Goal: Task Accomplishment & Management: Manage account settings

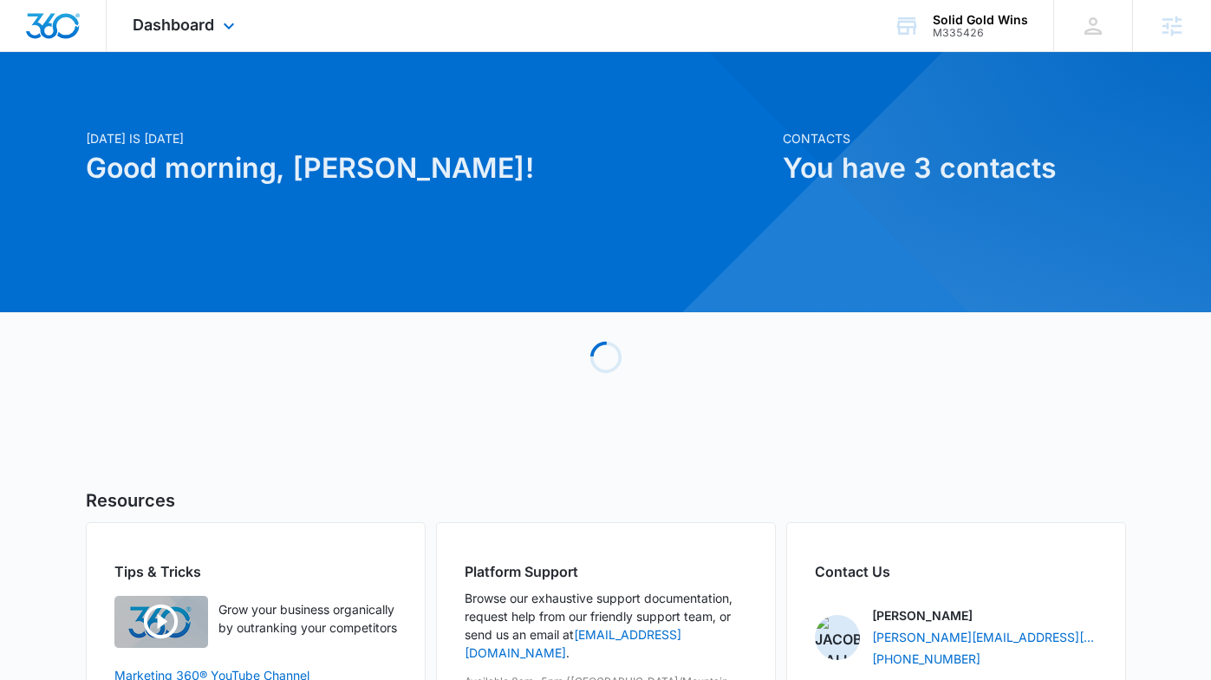
click at [173, 43] on div "Dashboard Apps Reputation Websites Forms CRM Email Social Payments POS Content …" at bounding box center [186, 25] width 159 height 51
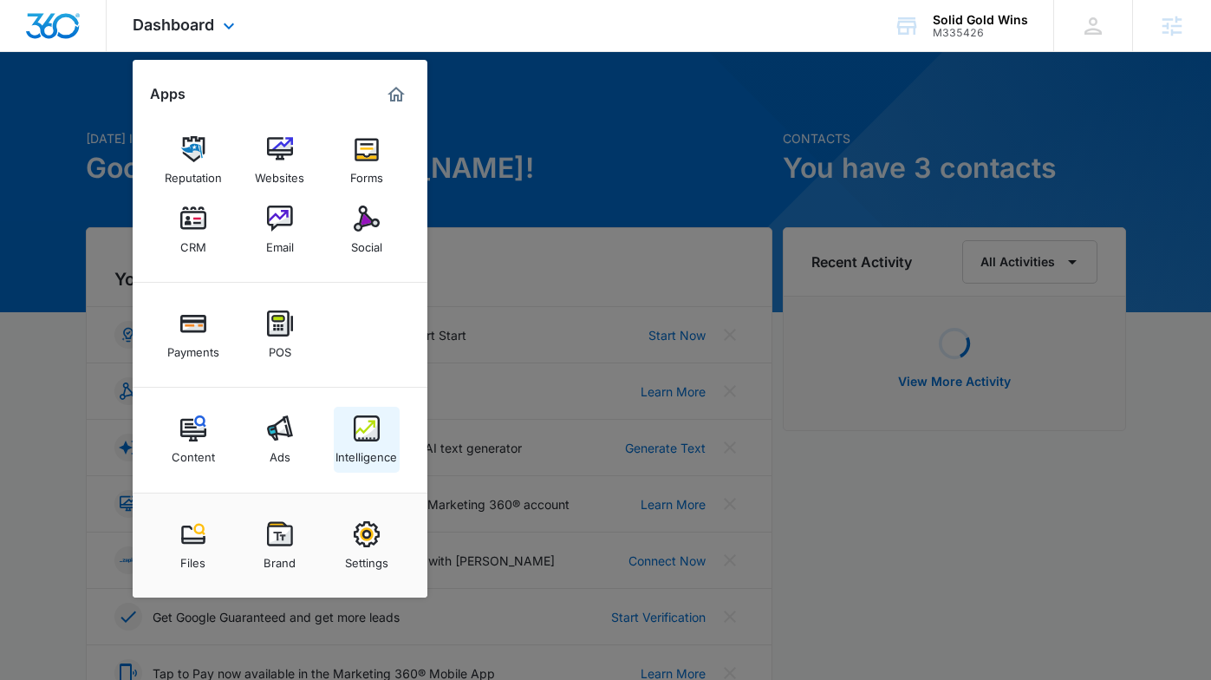
click at [357, 426] on img at bounding box center [367, 428] width 26 height 26
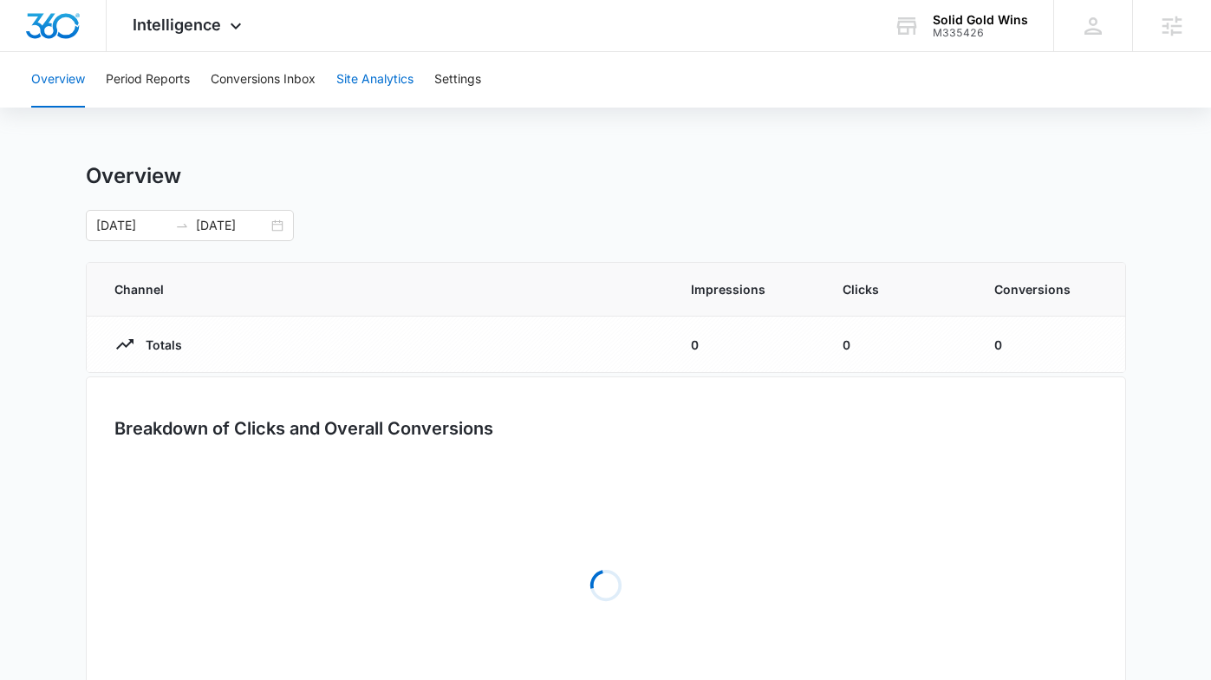
click at [395, 92] on button "Site Analytics" at bounding box center [374, 79] width 77 height 55
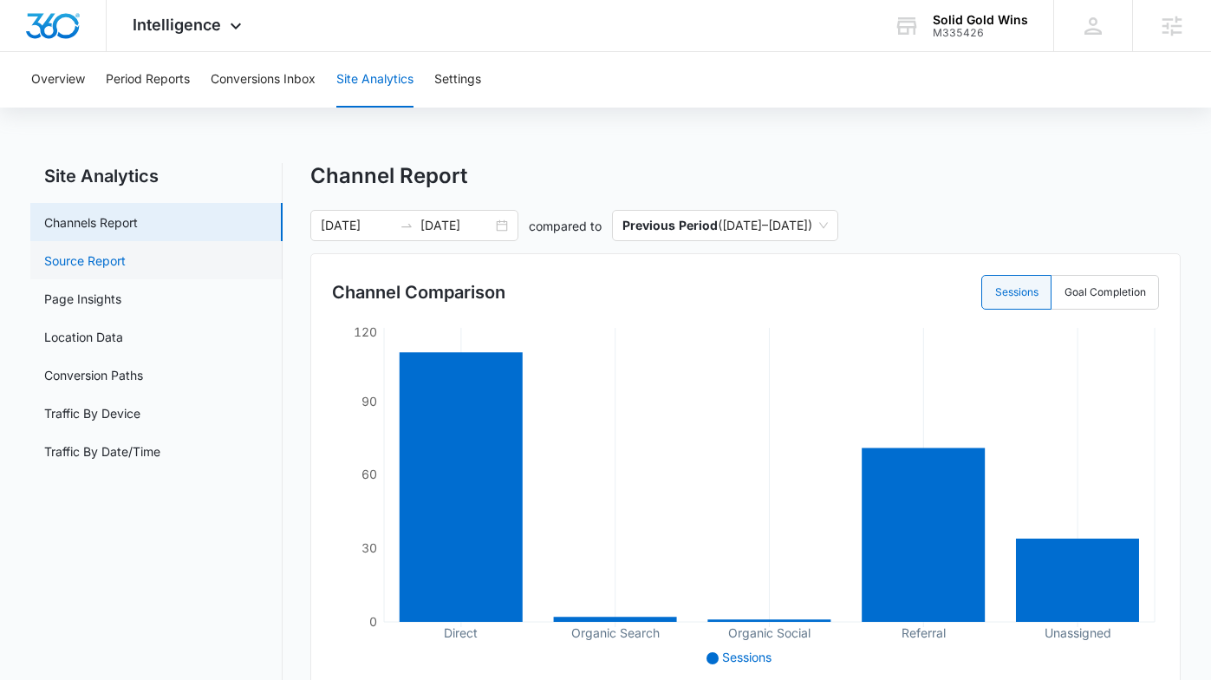
click at [126, 257] on link "Source Report" at bounding box center [85, 260] width 82 height 18
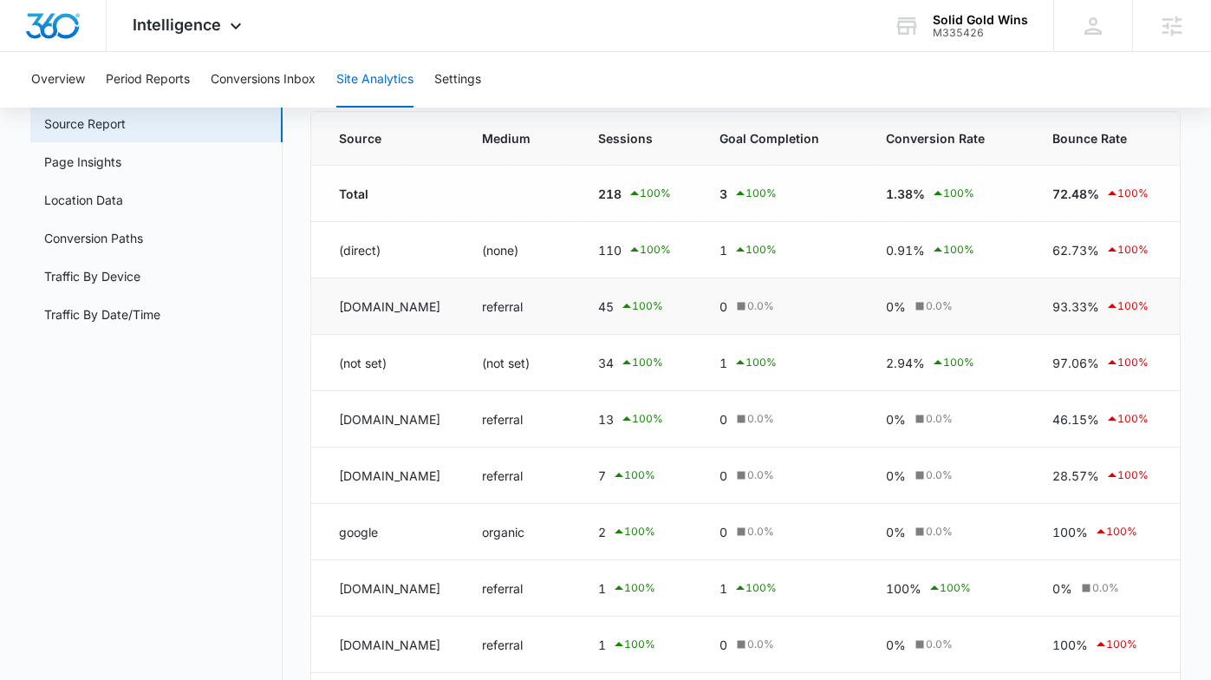
scroll to position [338, 0]
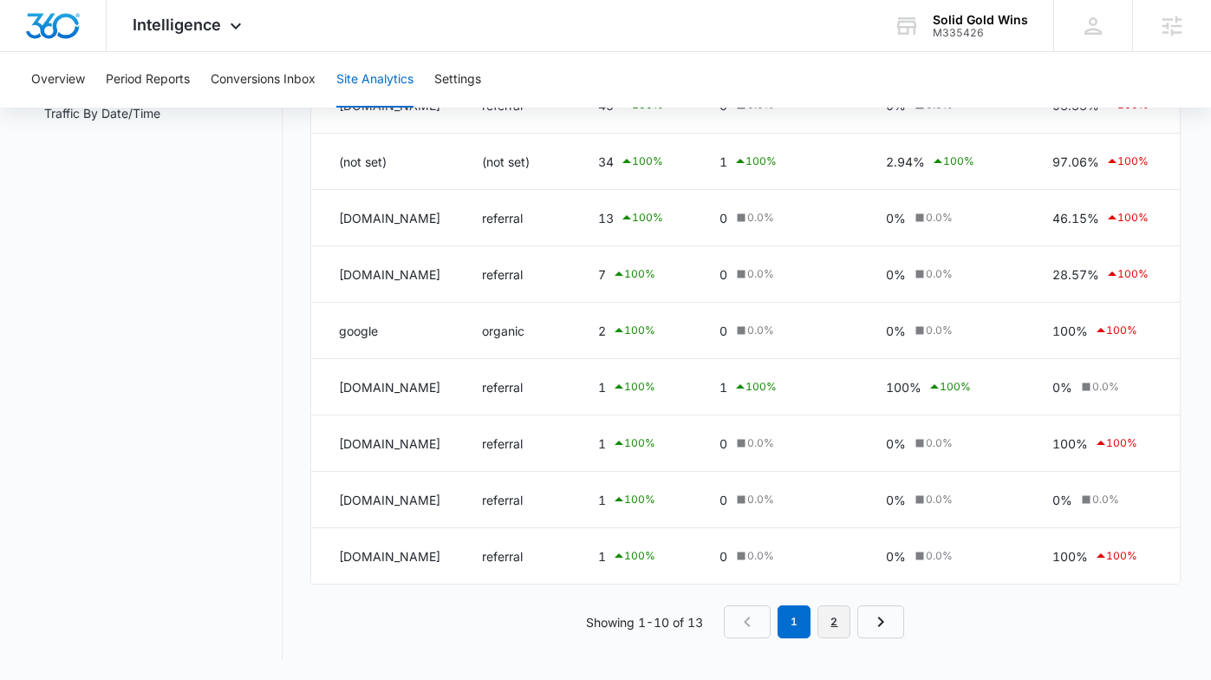
click at [827, 625] on link "2" at bounding box center [834, 621] width 33 height 33
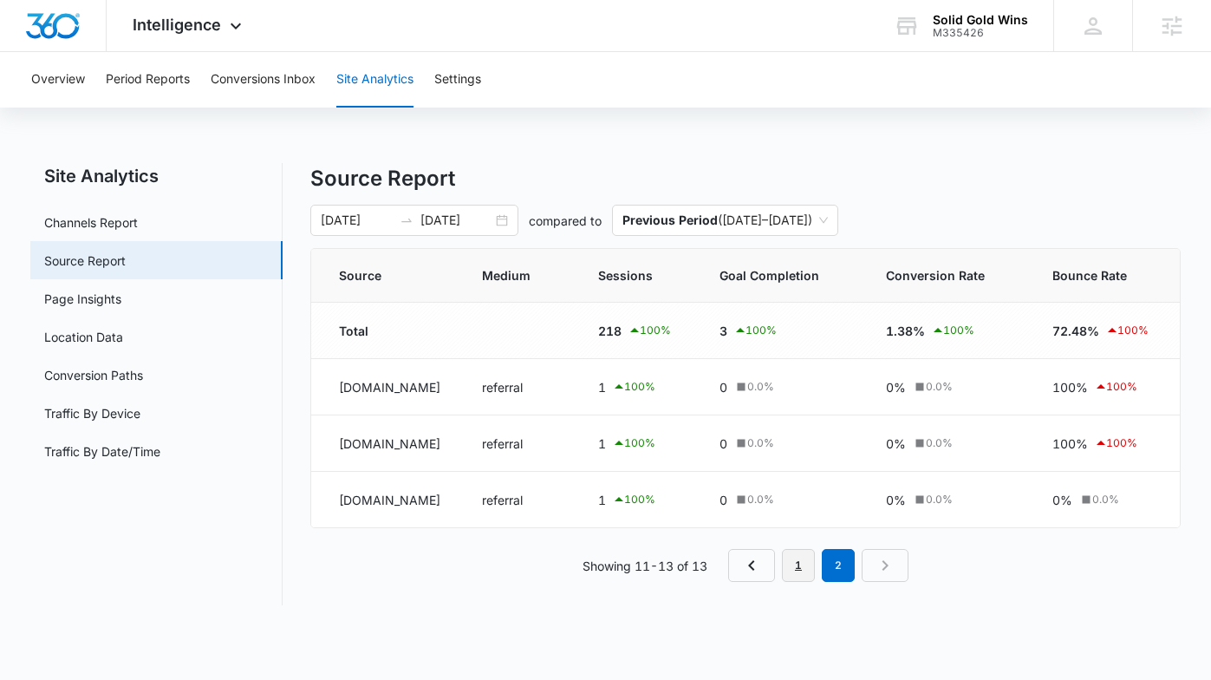
click at [790, 567] on link "1" at bounding box center [798, 565] width 33 height 33
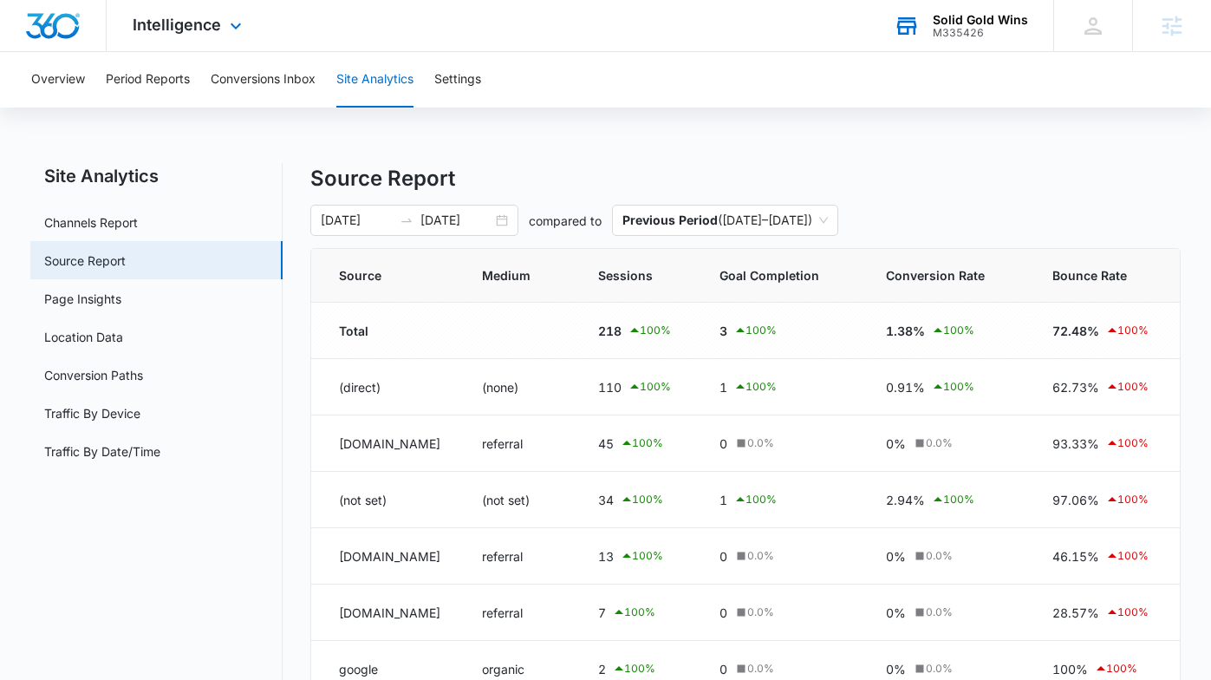
click at [945, 29] on div "M335426" at bounding box center [980, 33] width 95 height 12
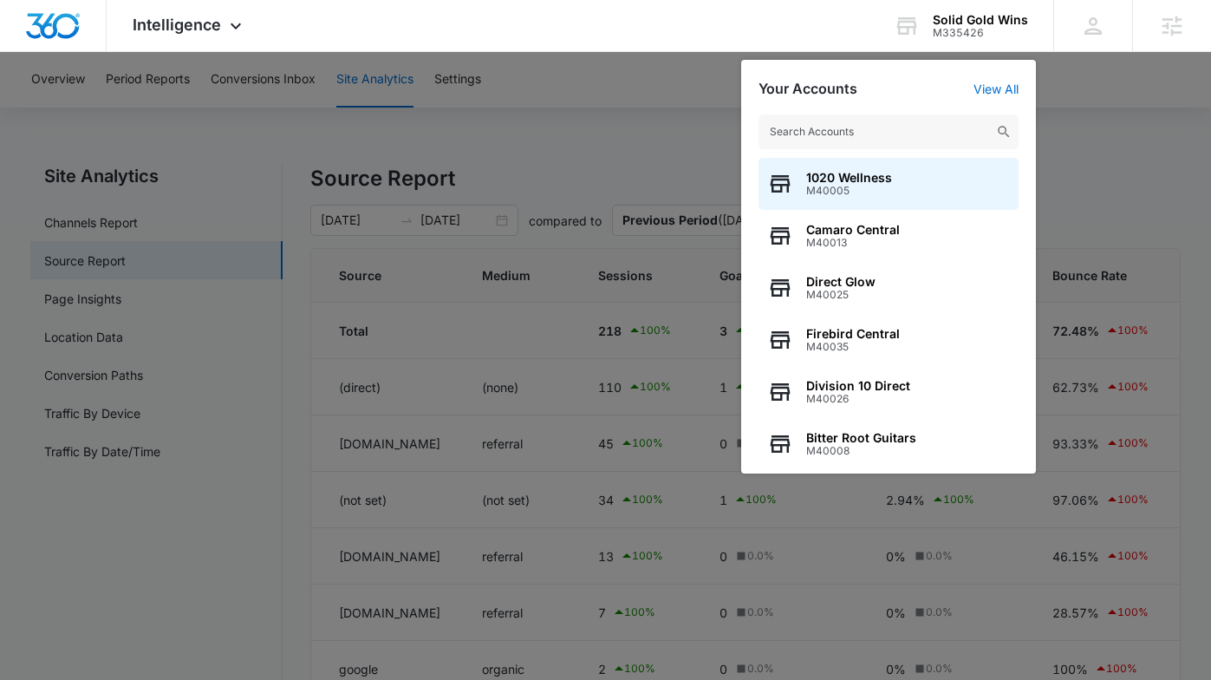
click at [622, 67] on div at bounding box center [605, 340] width 1211 height 680
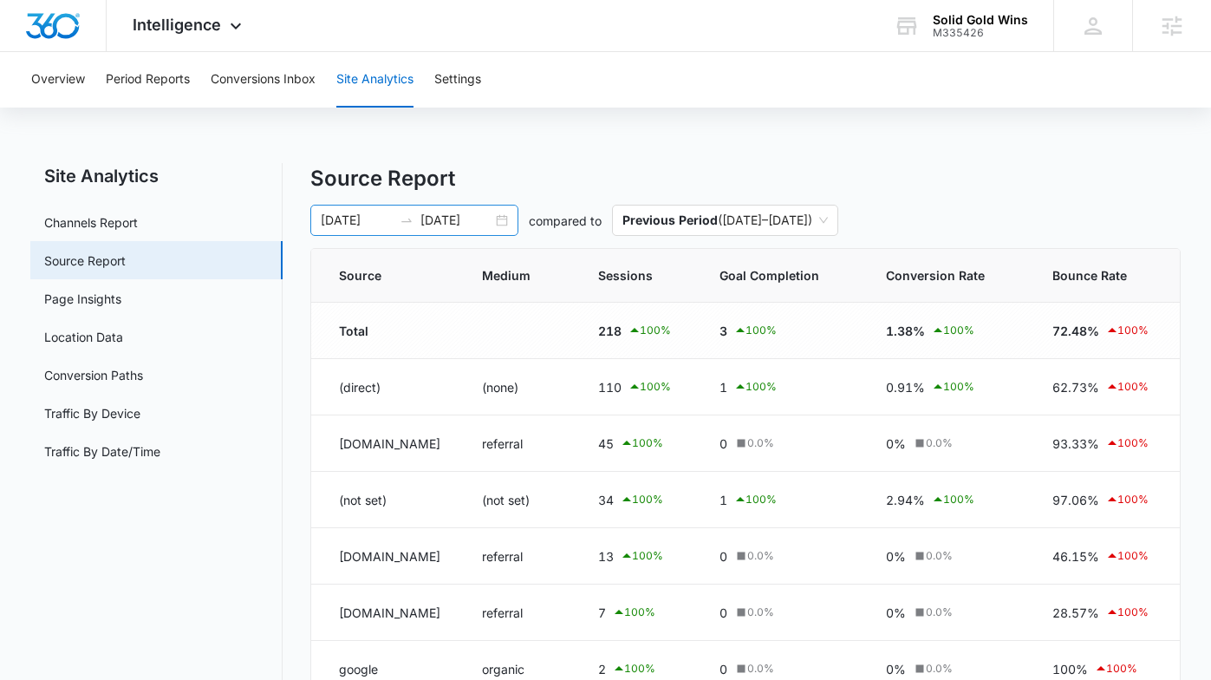
click at [494, 216] on div "08/11/2025 09/10/2025" at bounding box center [414, 220] width 208 height 31
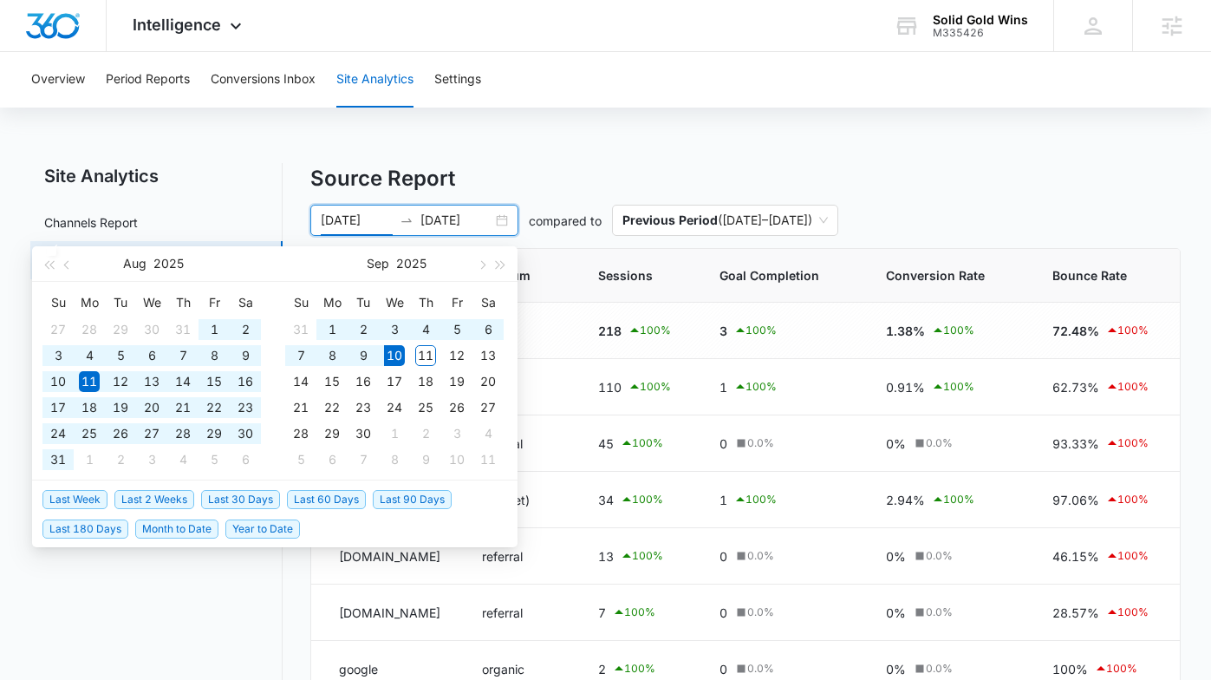
click at [307, 493] on span "Last 60 Days" at bounding box center [326, 499] width 79 height 19
type input "[DATE]"
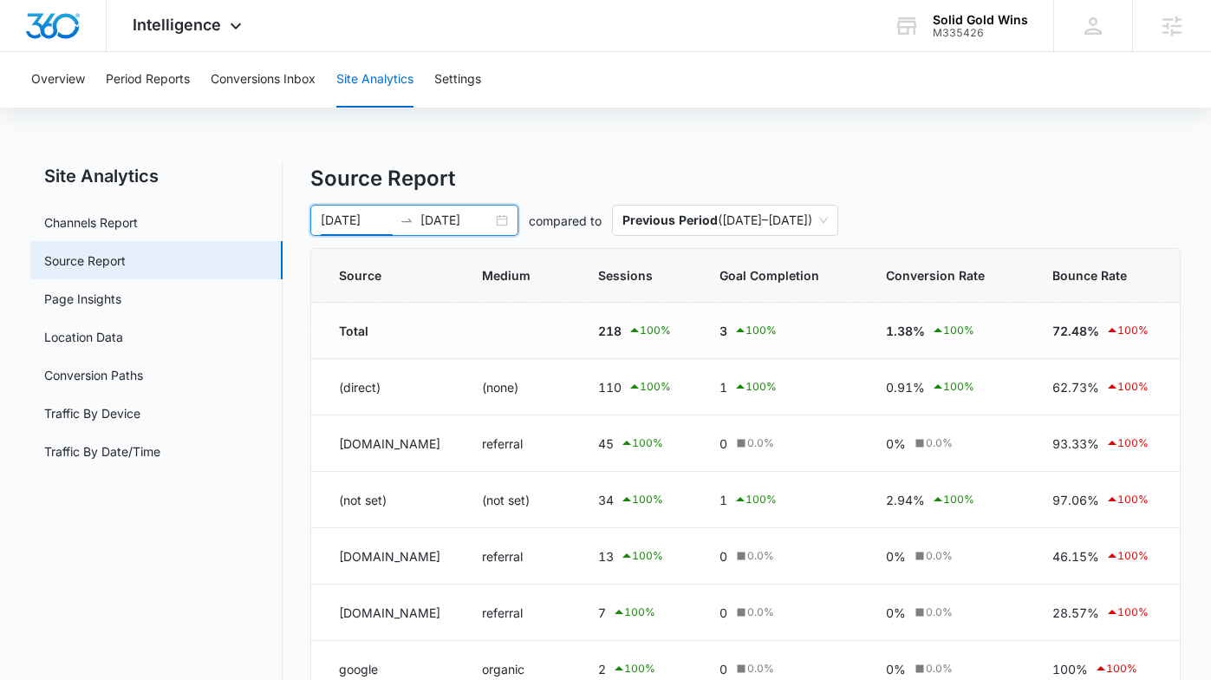
click at [581, 160] on div "Overview Period Reports Conversions Inbox Site Analytics Settings Site Analytic…" at bounding box center [605, 535] width 1211 height 966
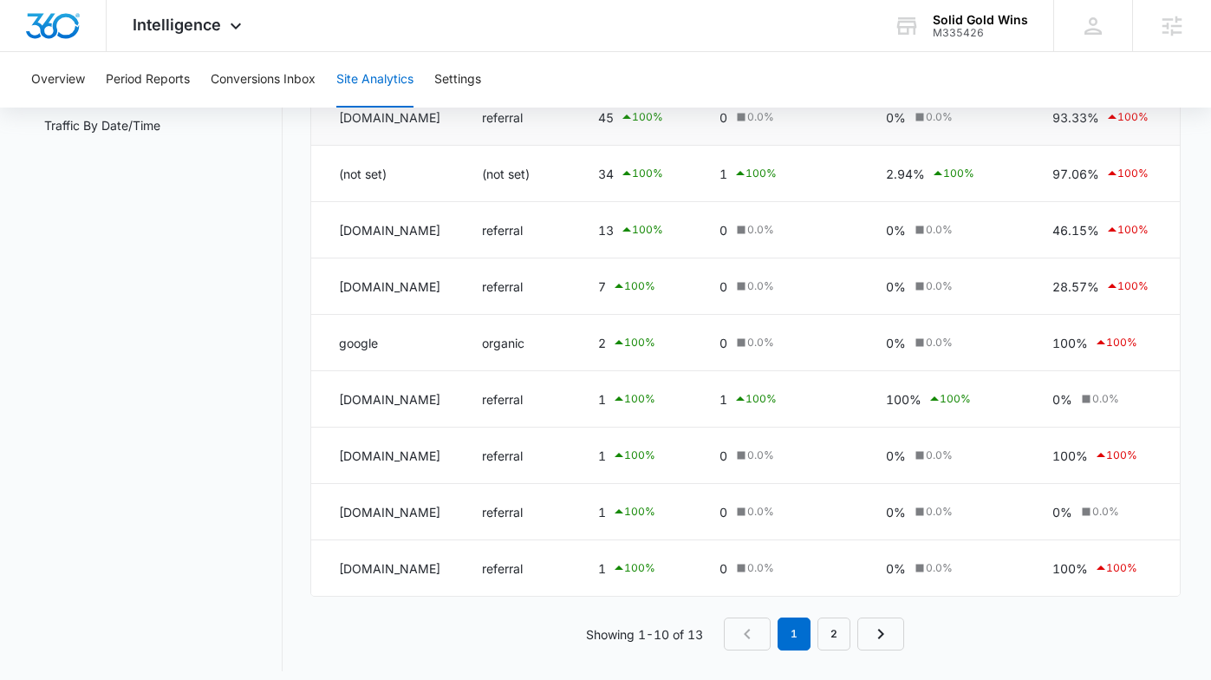
scroll to position [338, 0]
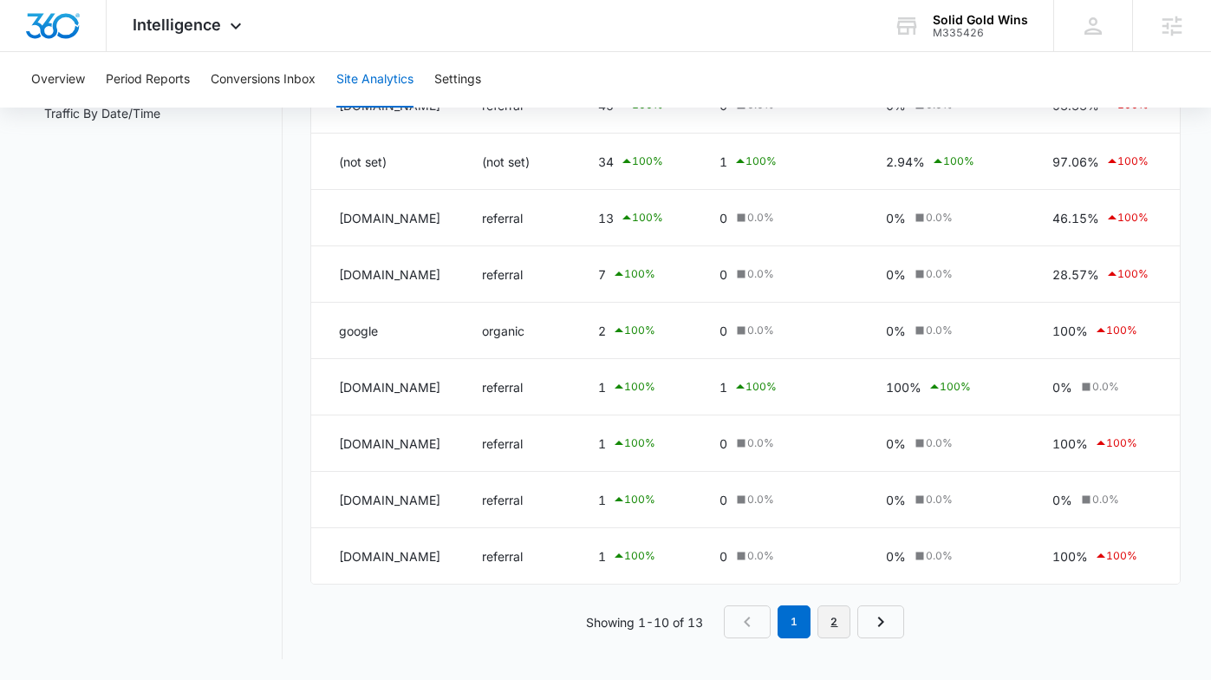
click at [832, 619] on link "2" at bounding box center [834, 621] width 33 height 33
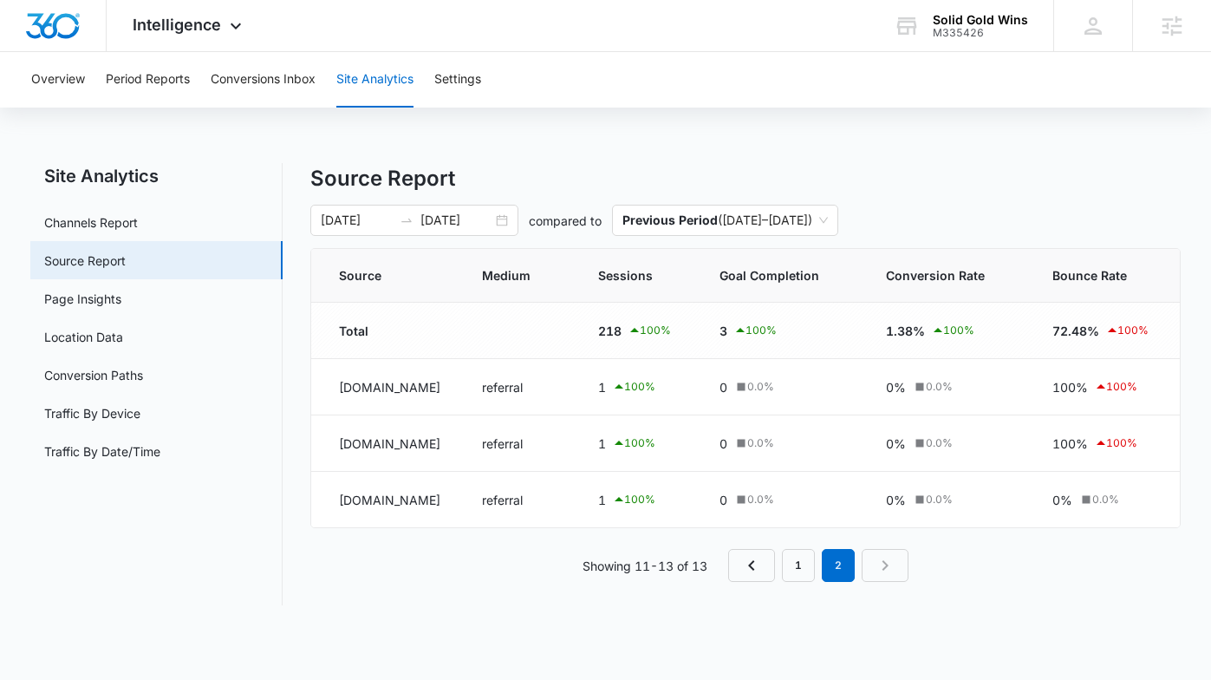
click at [813, 583] on div "Source Report 07/12/2025 09/10/2025 compared to Previous Period ( 05/12/2025 – …" at bounding box center [745, 384] width 871 height 442
click at [801, 567] on link "1" at bounding box center [798, 565] width 33 height 33
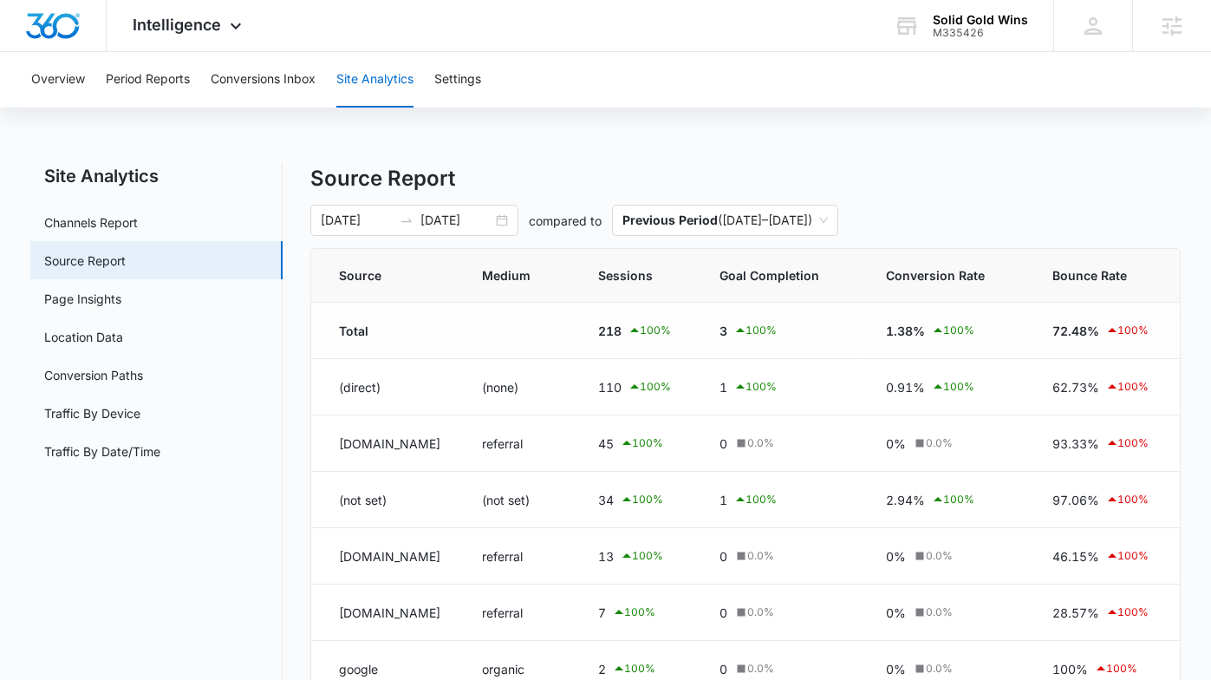
scroll to position [3, 0]
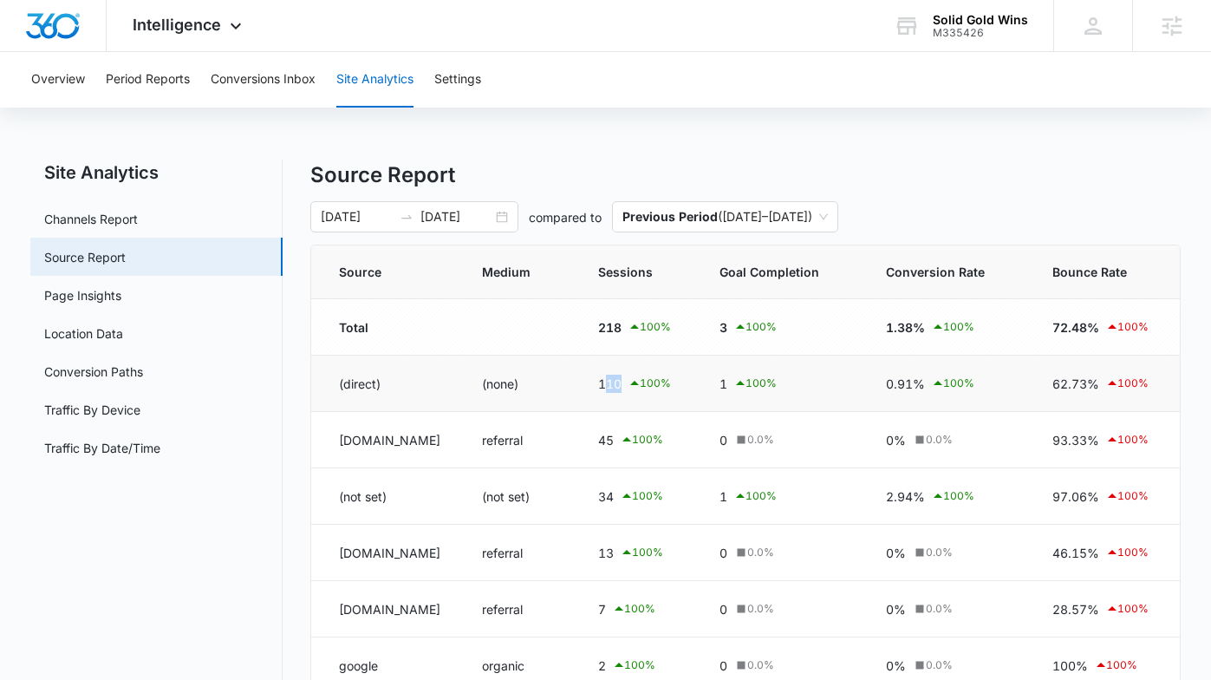
drag, startPoint x: 660, startPoint y: 384, endPoint x: 689, endPoint y: 383, distance: 28.6
click at [678, 383] on div "110 100 %" at bounding box center [638, 383] width 80 height 21
click at [639, 383] on icon at bounding box center [634, 383] width 9 height 4
click at [678, 383] on div "110 100 %" at bounding box center [638, 383] width 80 height 21
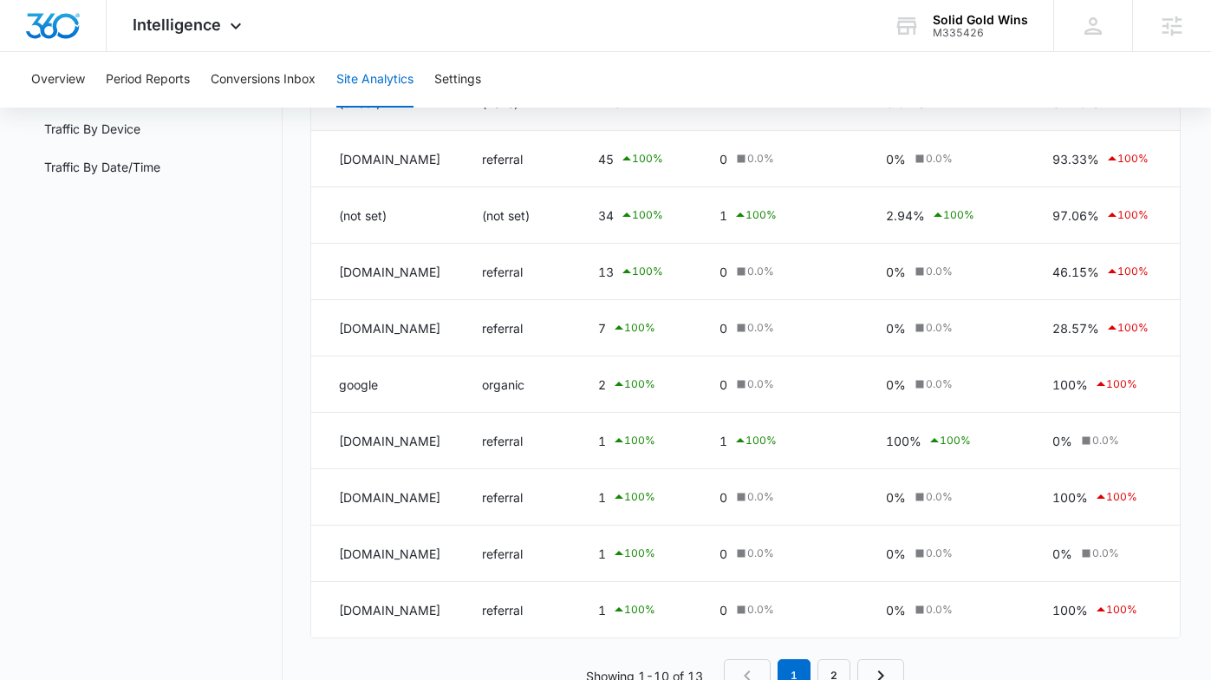
scroll to position [297, 0]
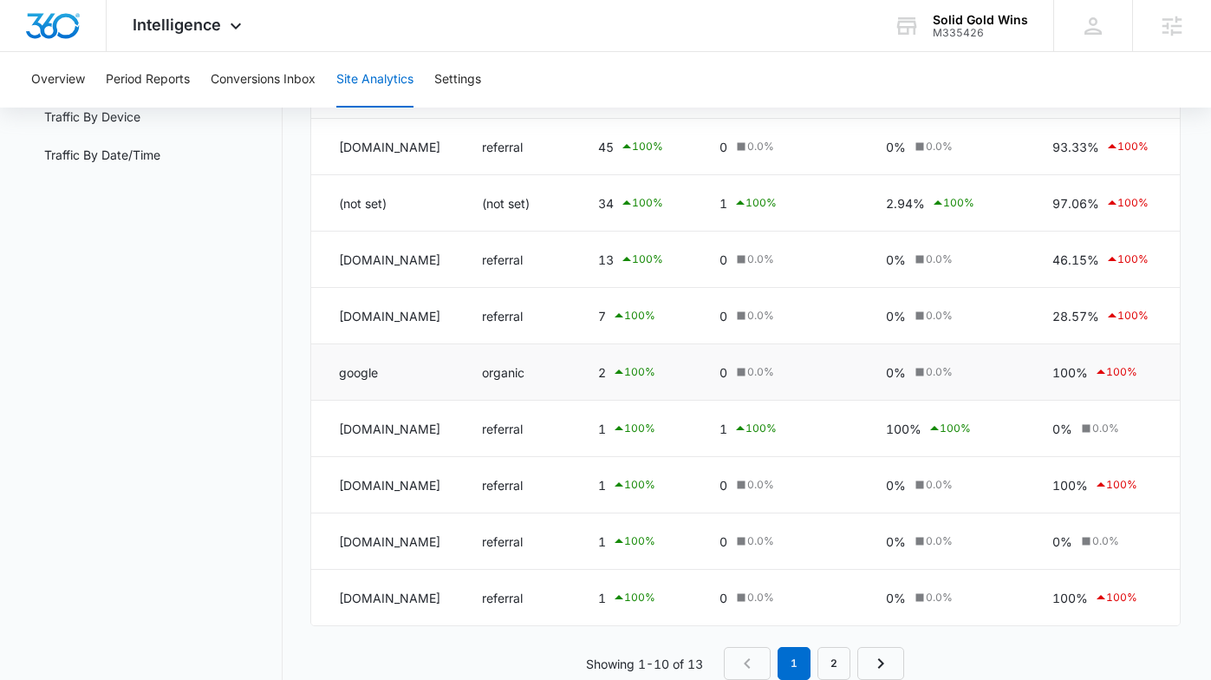
drag, startPoint x: 665, startPoint y: 371, endPoint x: 644, endPoint y: 375, distance: 21.1
click at [644, 375] on td "2 100 %" at bounding box center [638, 372] width 121 height 56
drag, startPoint x: 656, startPoint y: 373, endPoint x: 678, endPoint y: 373, distance: 22.5
click at [678, 373] on div "2 100 %" at bounding box center [638, 372] width 80 height 21
click at [656, 373] on div "100 %" at bounding box center [633, 372] width 43 height 21
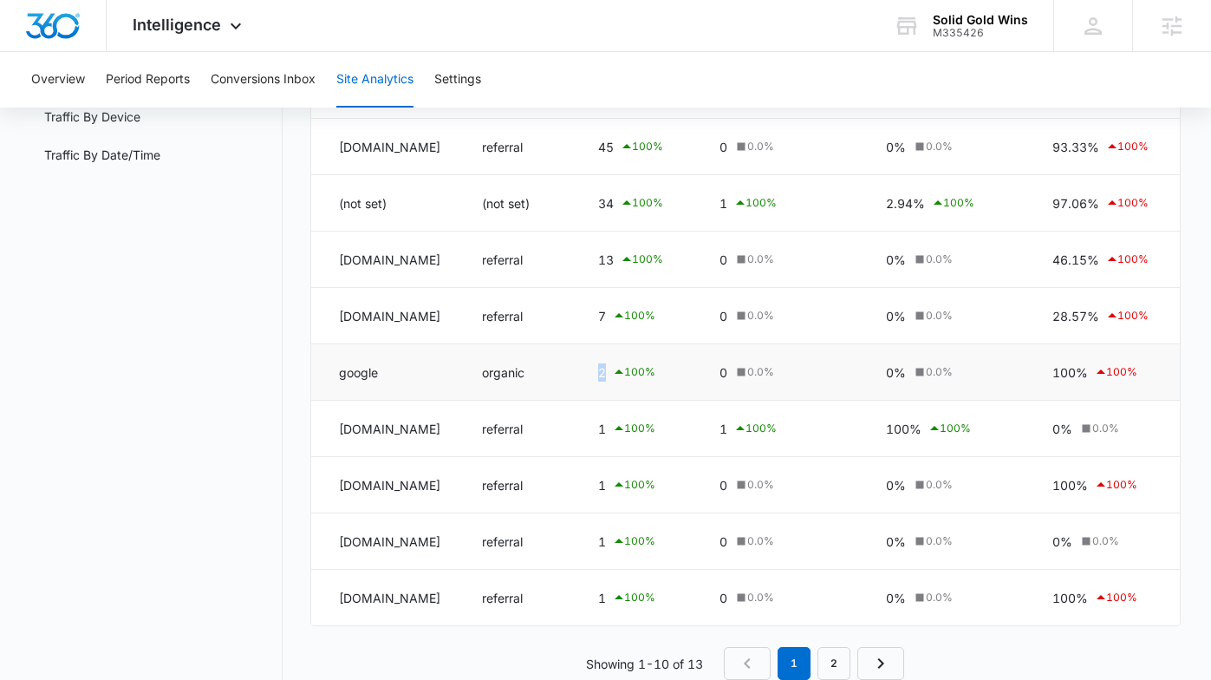
click at [623, 373] on icon at bounding box center [619, 371] width 9 height 4
click at [678, 372] on div "2 100 %" at bounding box center [638, 372] width 80 height 21
click at [217, 30] on span "Intelligence" at bounding box center [177, 25] width 88 height 18
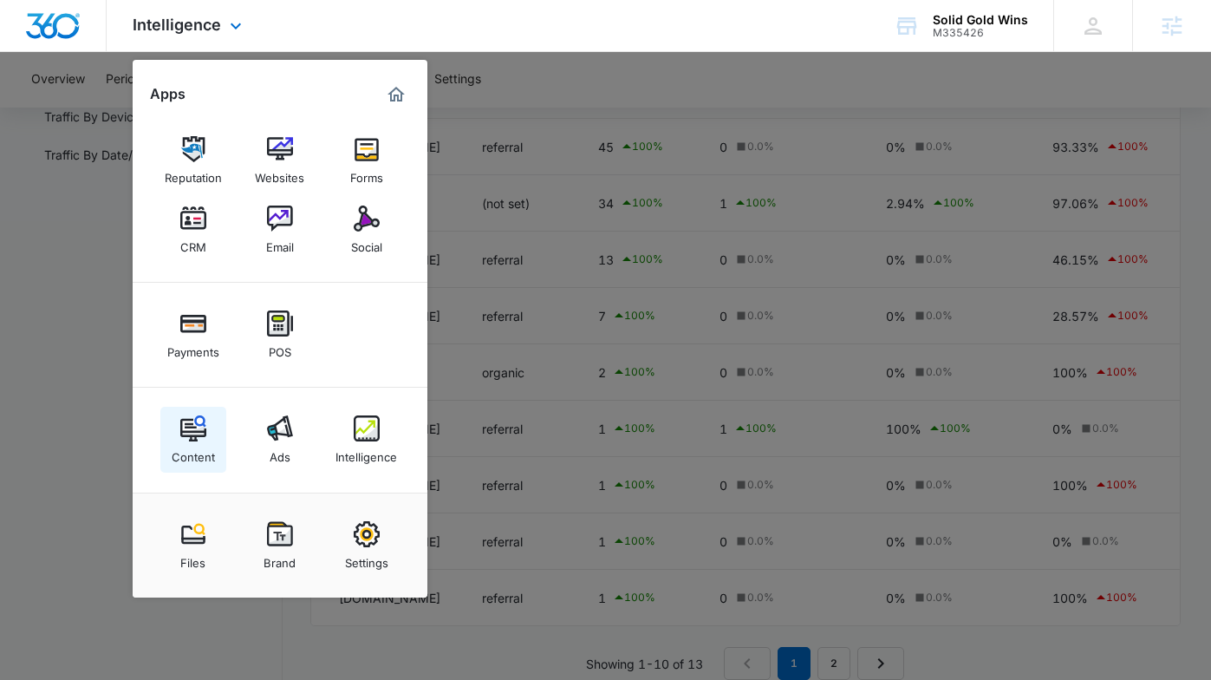
click at [203, 414] on link "Content" at bounding box center [193, 440] width 66 height 66
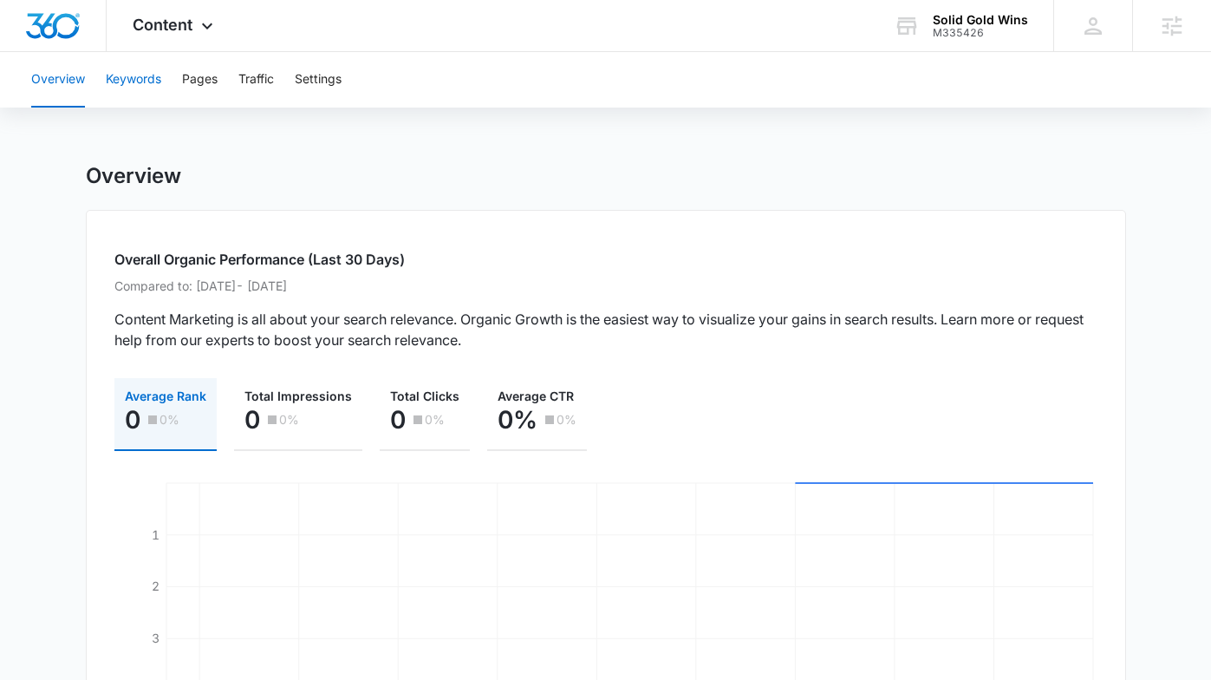
click at [135, 83] on button "Keywords" at bounding box center [133, 79] width 55 height 55
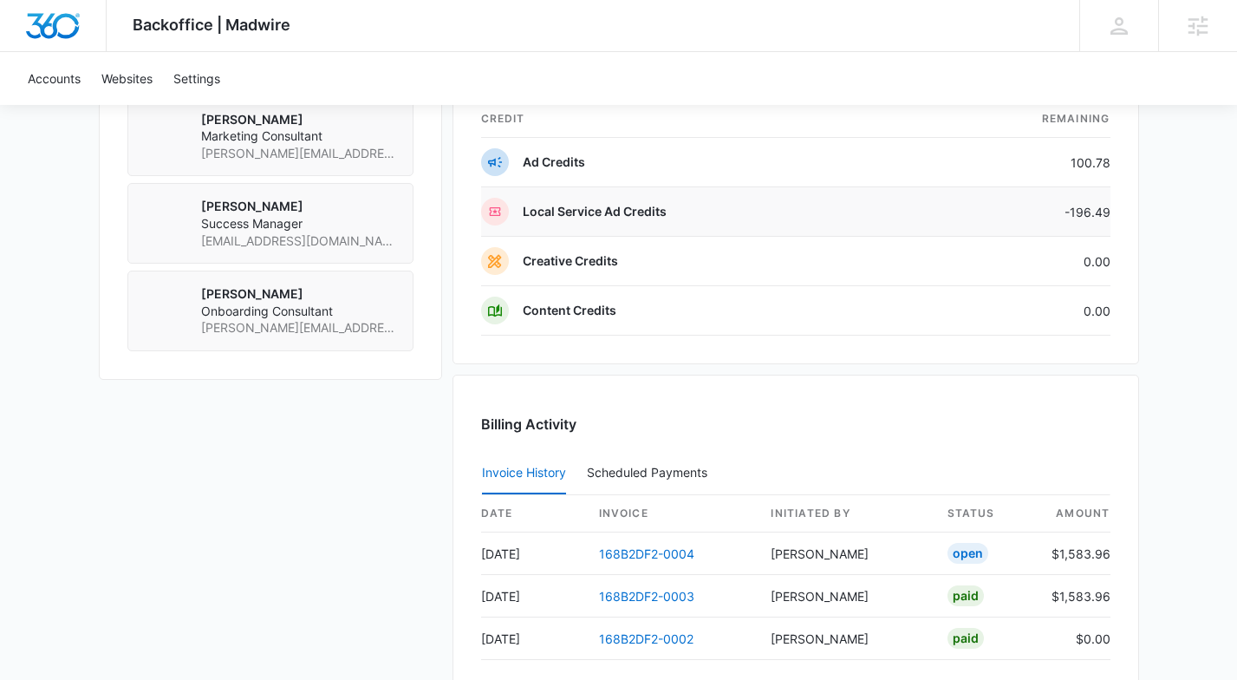
scroll to position [1488, 0]
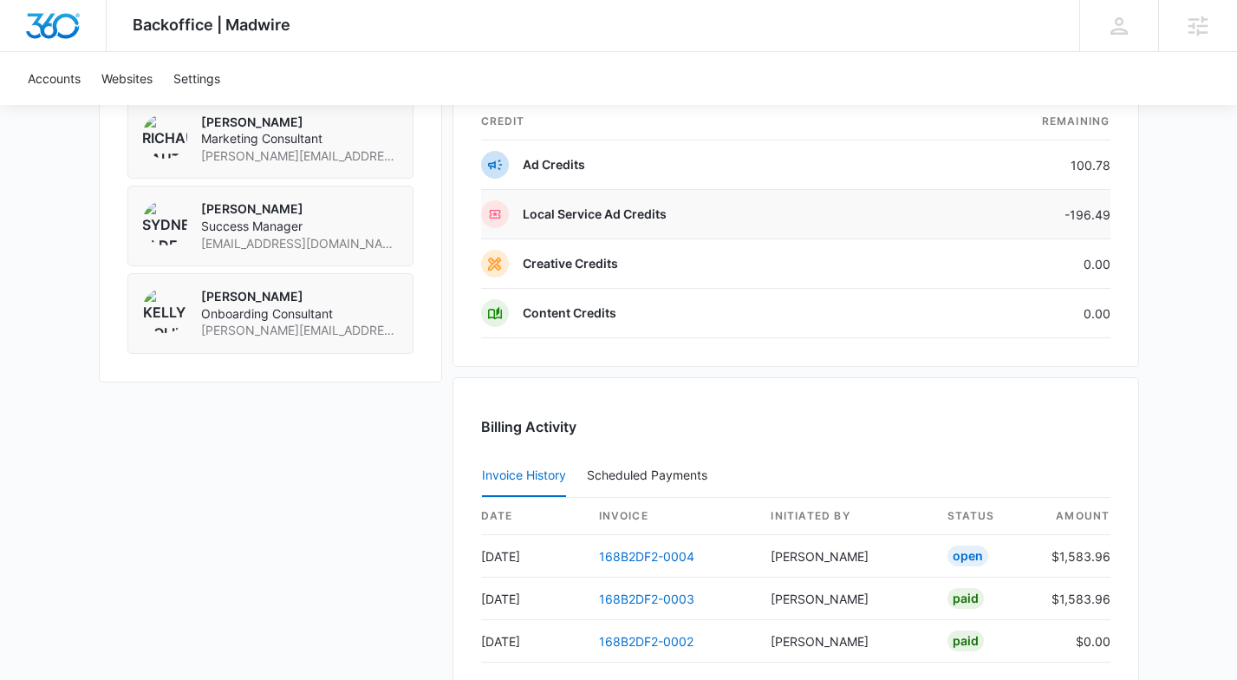
click at [573, 215] on p "Local Service Ad Credits" at bounding box center [595, 214] width 144 height 17
drag, startPoint x: 1152, startPoint y: 213, endPoint x: 1068, endPoint y: 203, distance: 83.9
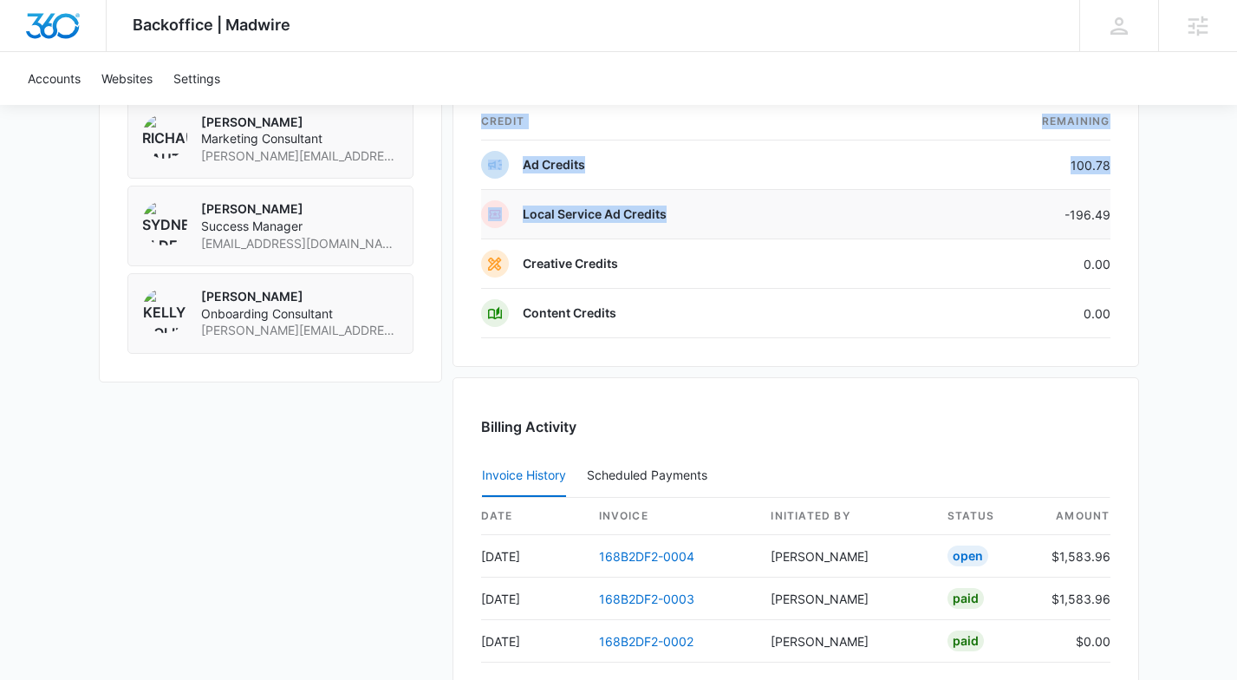
click at [1130, 203] on div "Credits Manage Credits Credit Balance Credit Holds Credit Activity credit Remai…" at bounding box center [796, 178] width 687 height 376
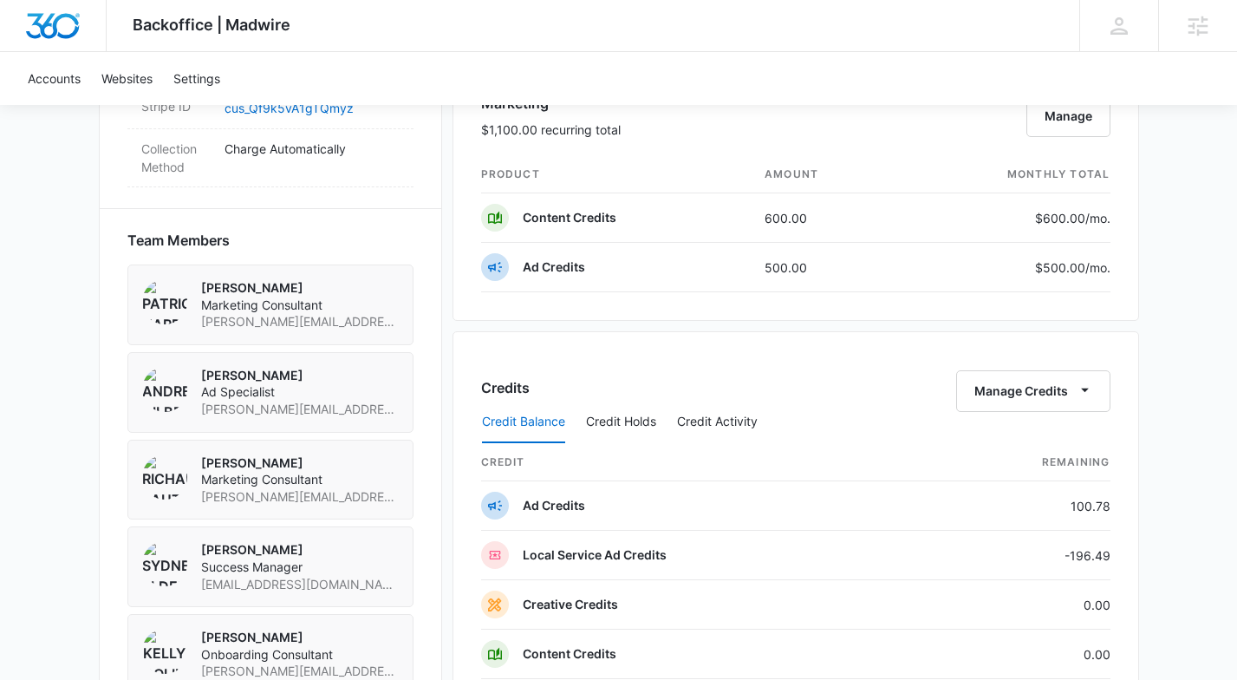
scroll to position [1177, 0]
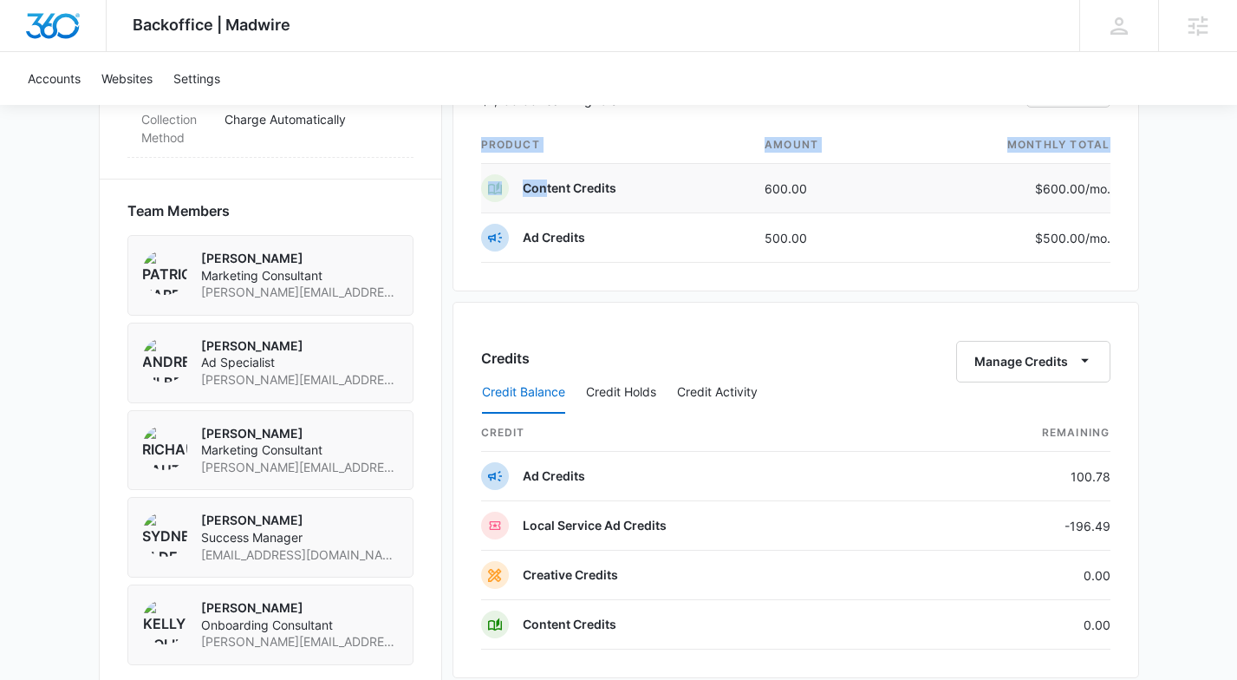
drag, startPoint x: 1111, startPoint y: 194, endPoint x: 543, endPoint y: 182, distance: 568.1
click at [543, 182] on div "Marketing $1,100.00 recurring total Manage product amount monthly total Content…" at bounding box center [796, 157] width 687 height 267
click at [1178, 184] on div "Backoffice | Madwire Apps Settings Sarah Gluchacki Sarah.Gluchacki@madwire.com …" at bounding box center [618, 263] width 1237 height 2881
drag, startPoint x: 1117, startPoint y: 238, endPoint x: 1035, endPoint y: 232, distance: 82.7
click at [1035, 232] on div "Marketing $1,100.00 recurring total Manage product amount monthly total Content…" at bounding box center [796, 157] width 687 height 267
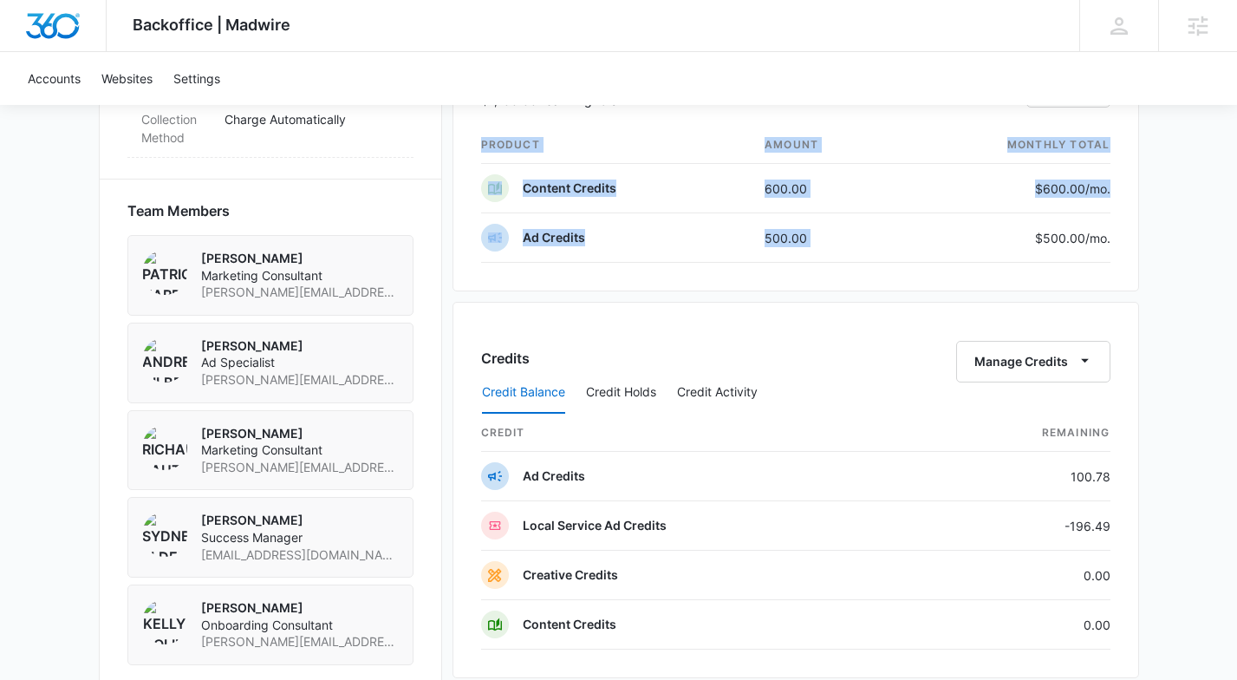
click at [1138, 232] on div "Marketing $1,100.00 recurring total Manage product amount monthly total Content…" at bounding box center [796, 157] width 687 height 267
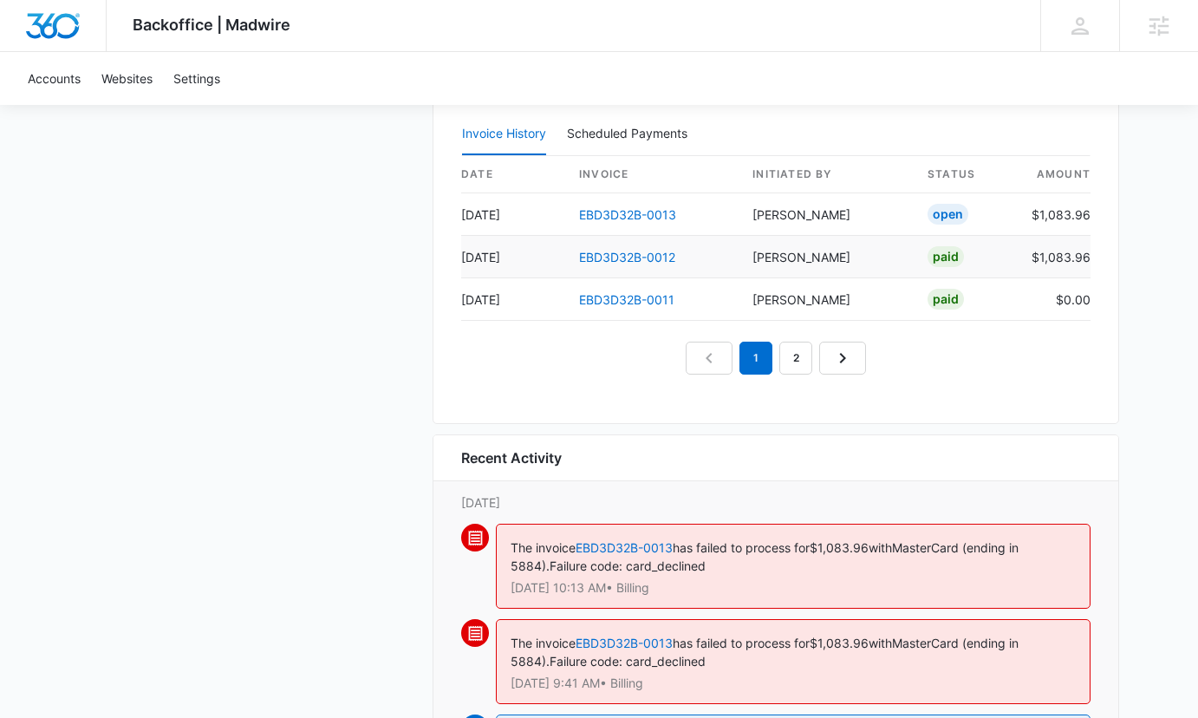
scroll to position [1767, 0]
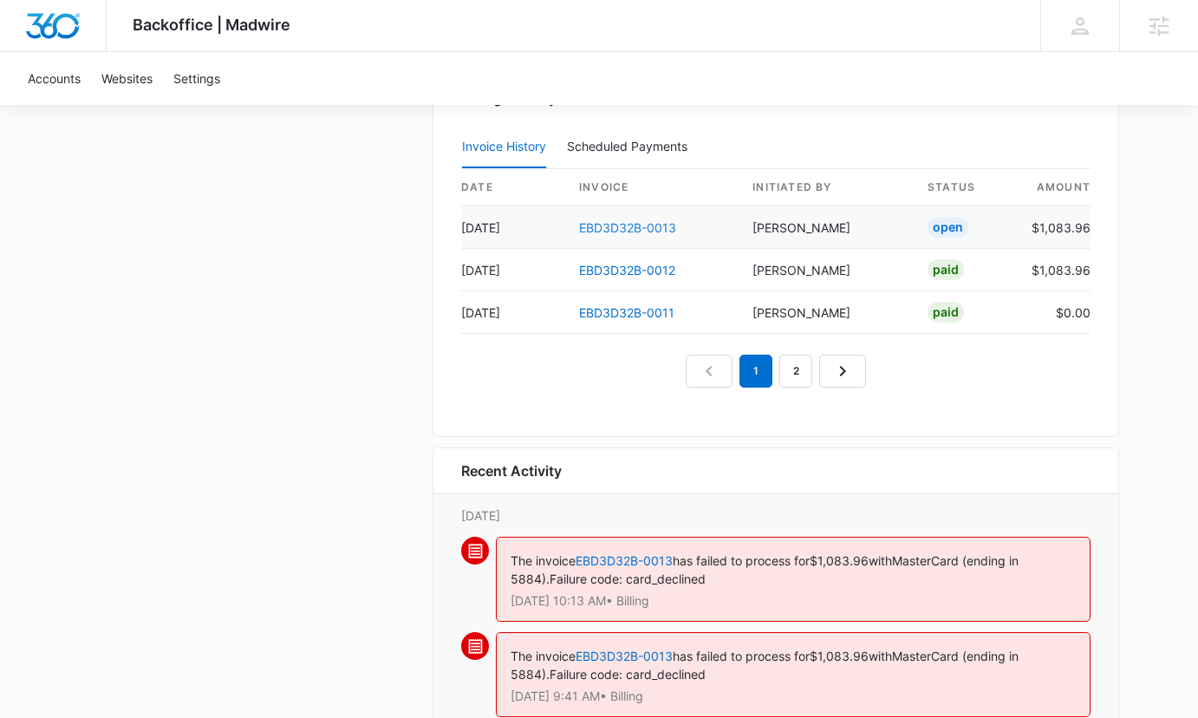
click at [645, 230] on link "EBD3D32B-0013" at bounding box center [627, 227] width 97 height 15
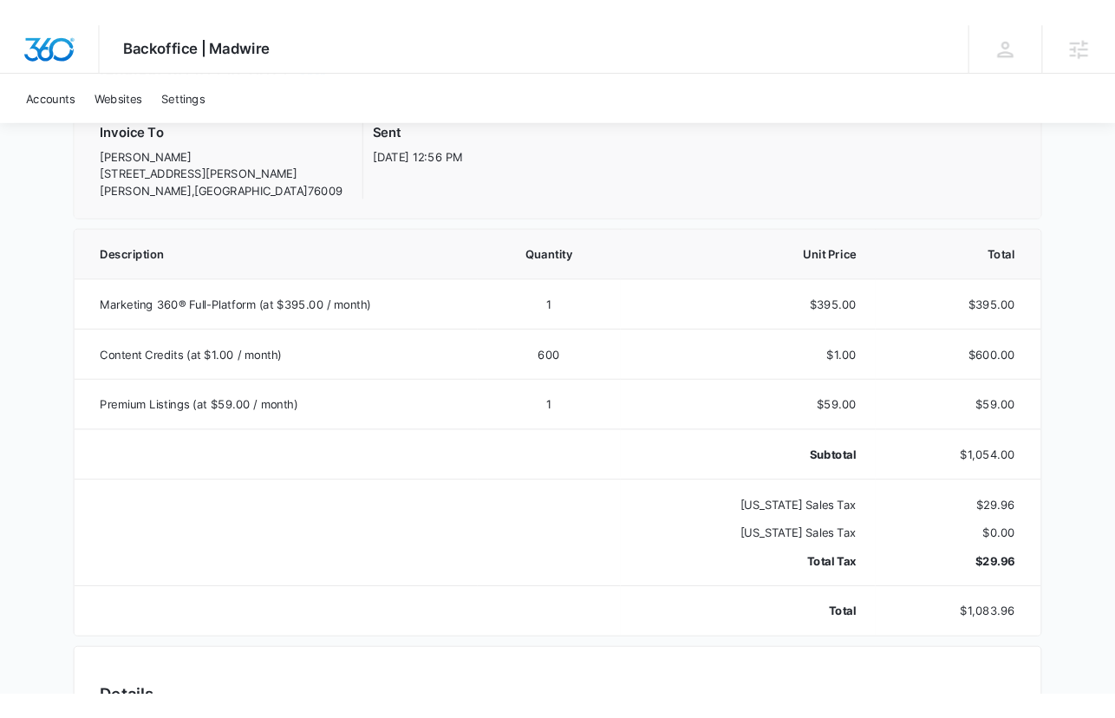
scroll to position [261, 0]
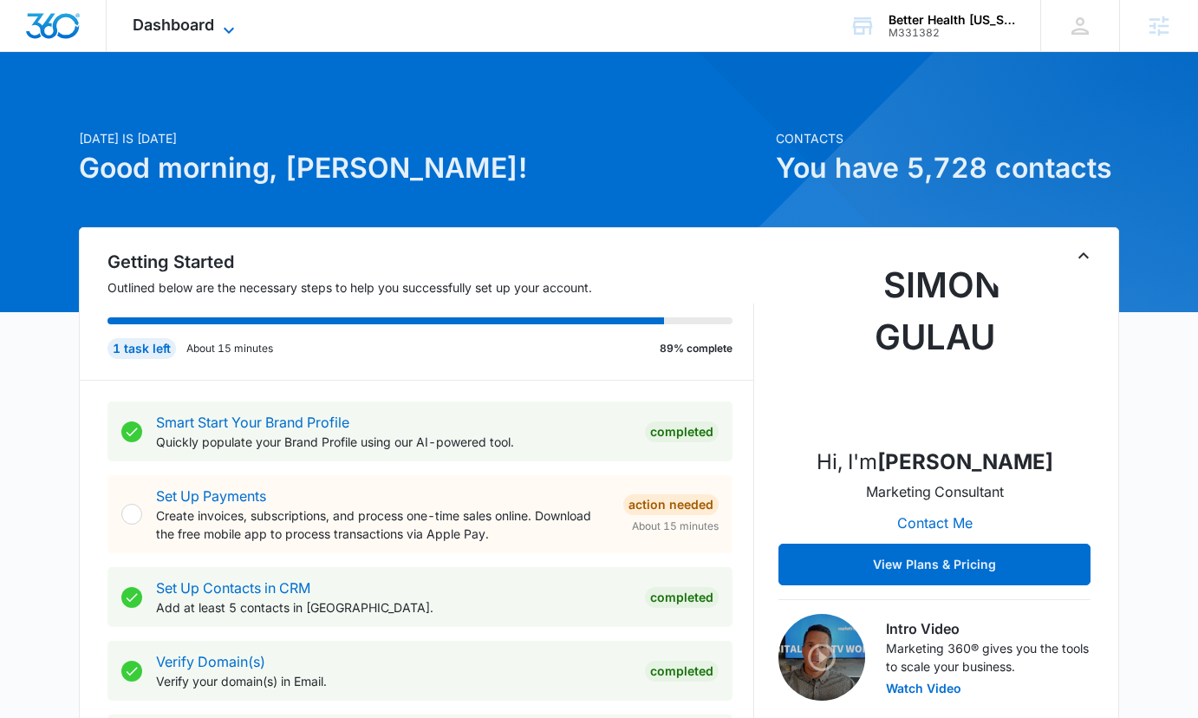
click at [182, 30] on span "Dashboard" at bounding box center [174, 25] width 82 height 18
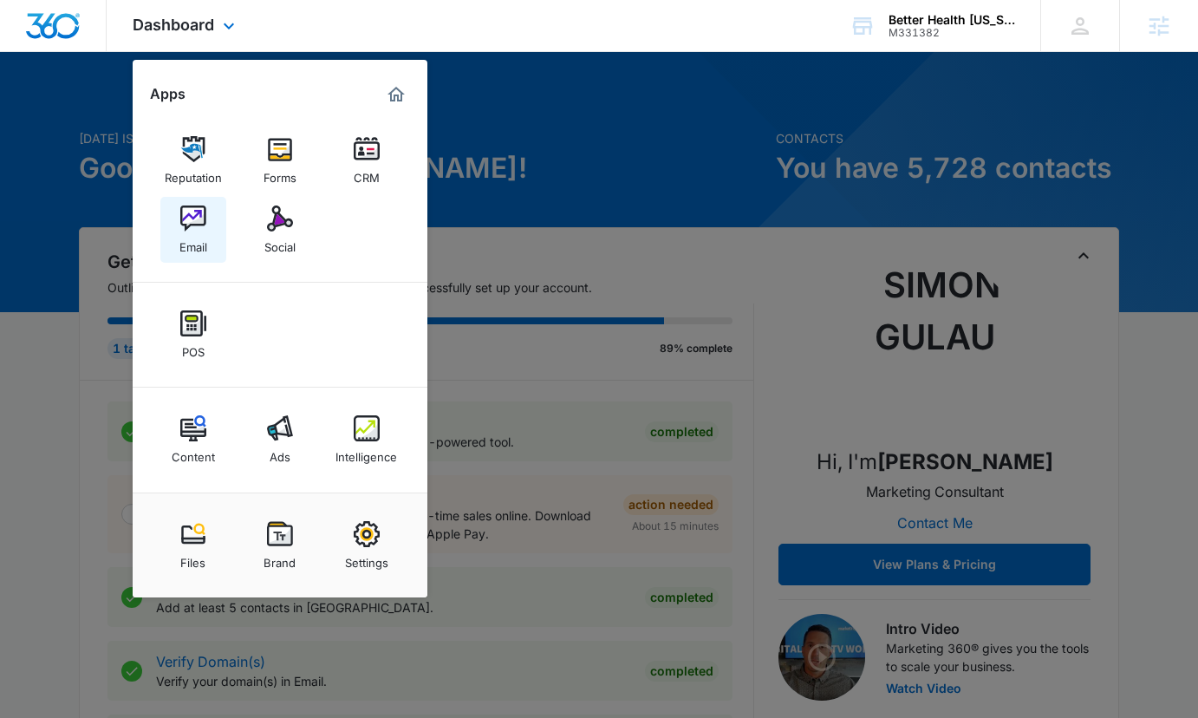
click at [197, 236] on div "Email" at bounding box center [194, 243] width 28 height 23
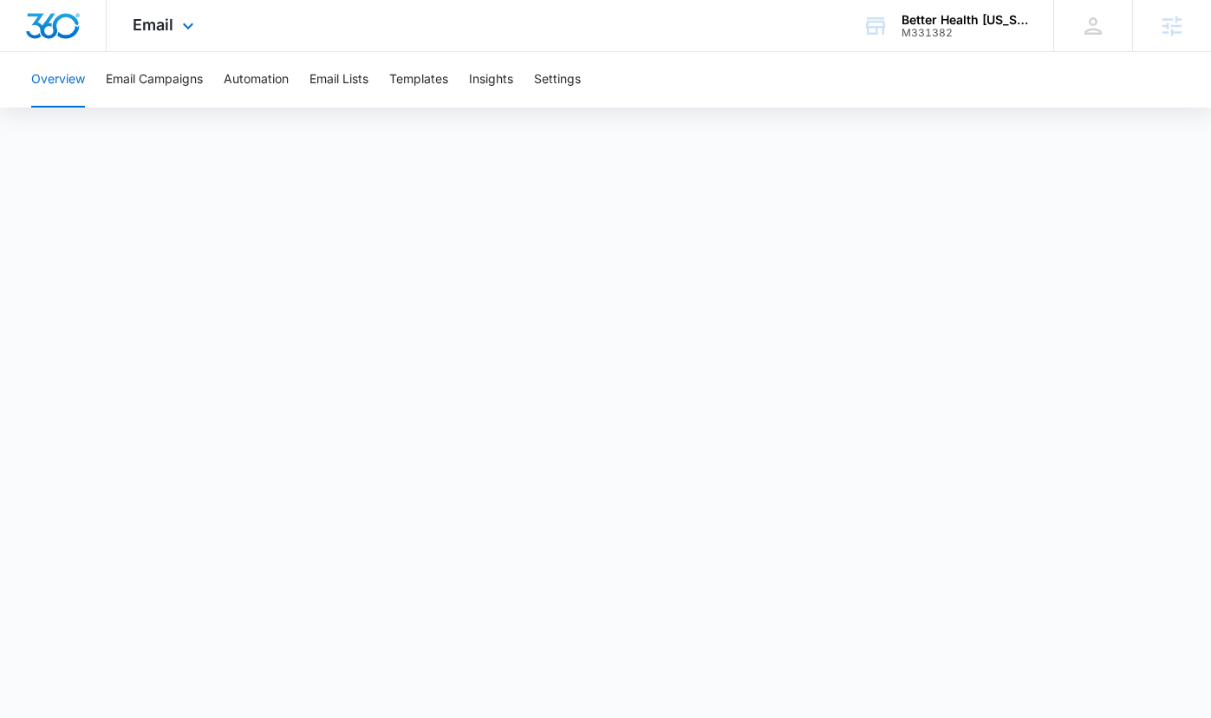
click at [142, 14] on div "Email Apps Reputation Forms CRM Email Social POS Content Ads Intelligence Files…" at bounding box center [166, 25] width 118 height 51
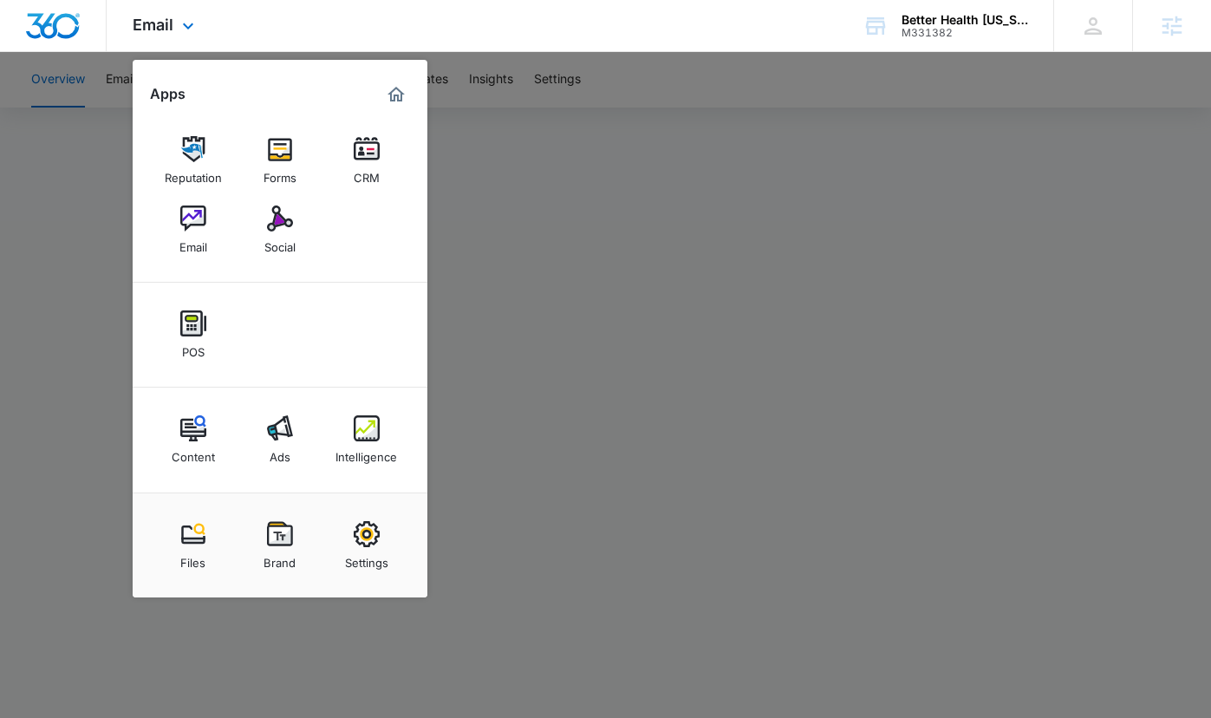
click at [407, 105] on div "Marketing 360® Dashboard" at bounding box center [396, 95] width 28 height 28
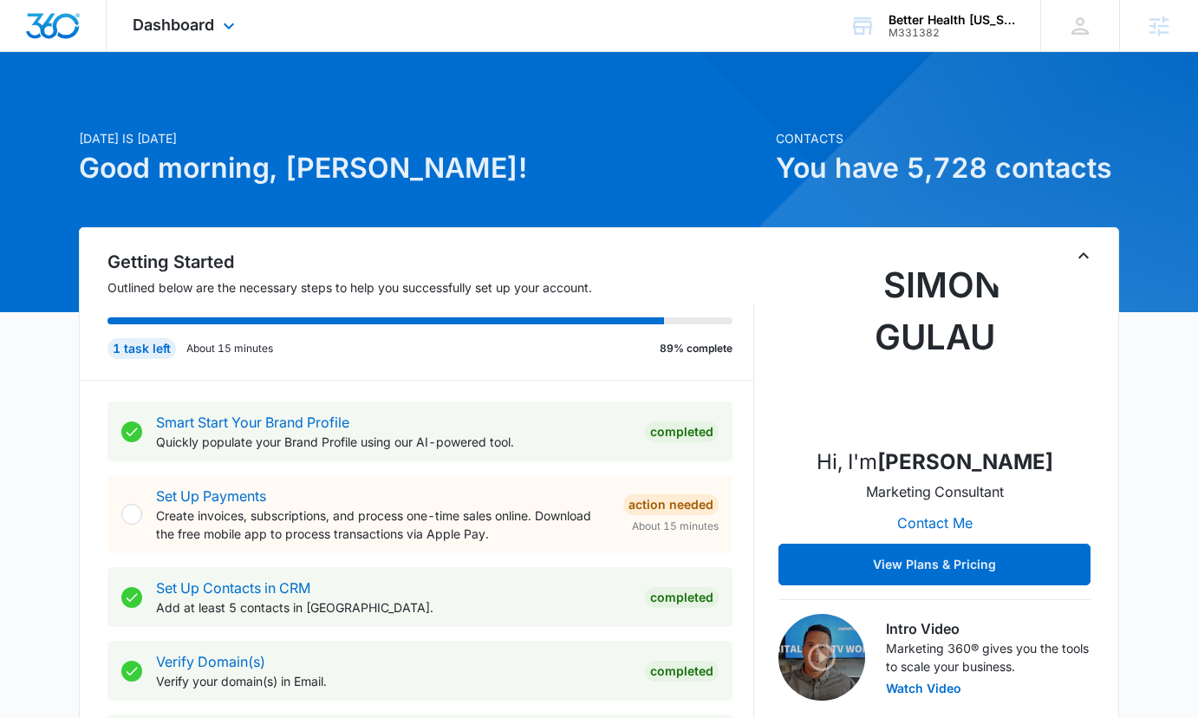
click at [191, 41] on div "Dashboard Apps Reputation Forms CRM Email Social POS Content Ads Intelligence F…" at bounding box center [186, 25] width 159 height 51
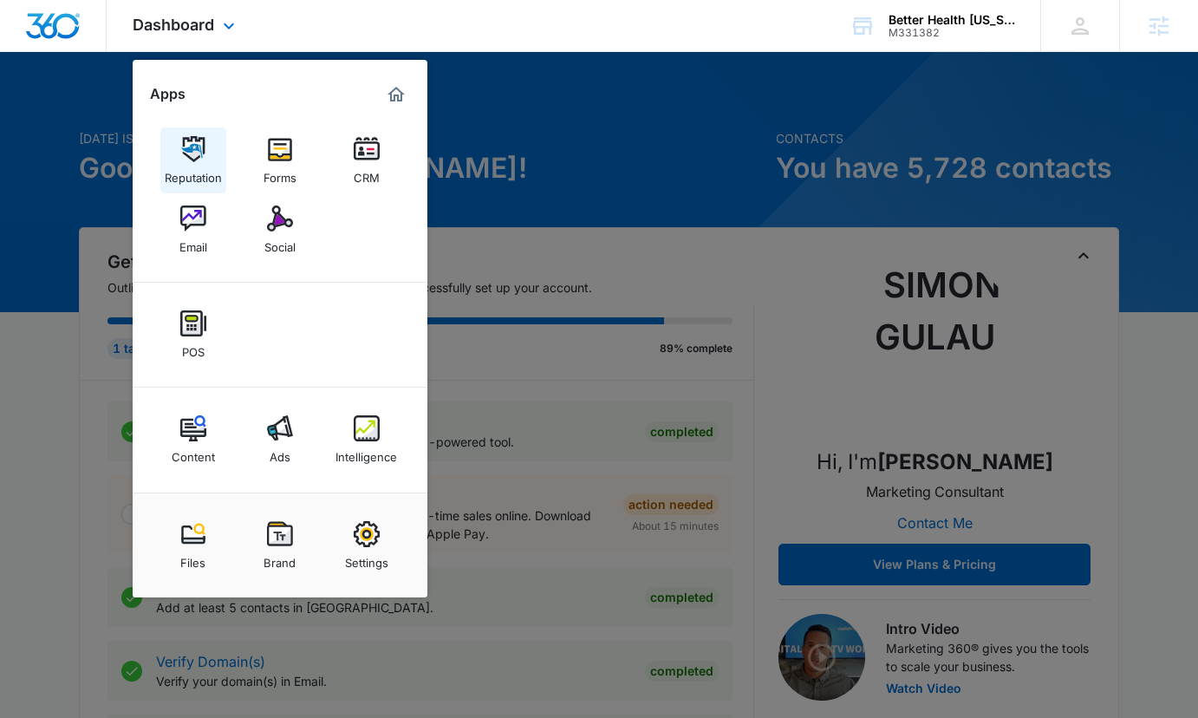
click at [195, 165] on div "Reputation" at bounding box center [193, 173] width 57 height 23
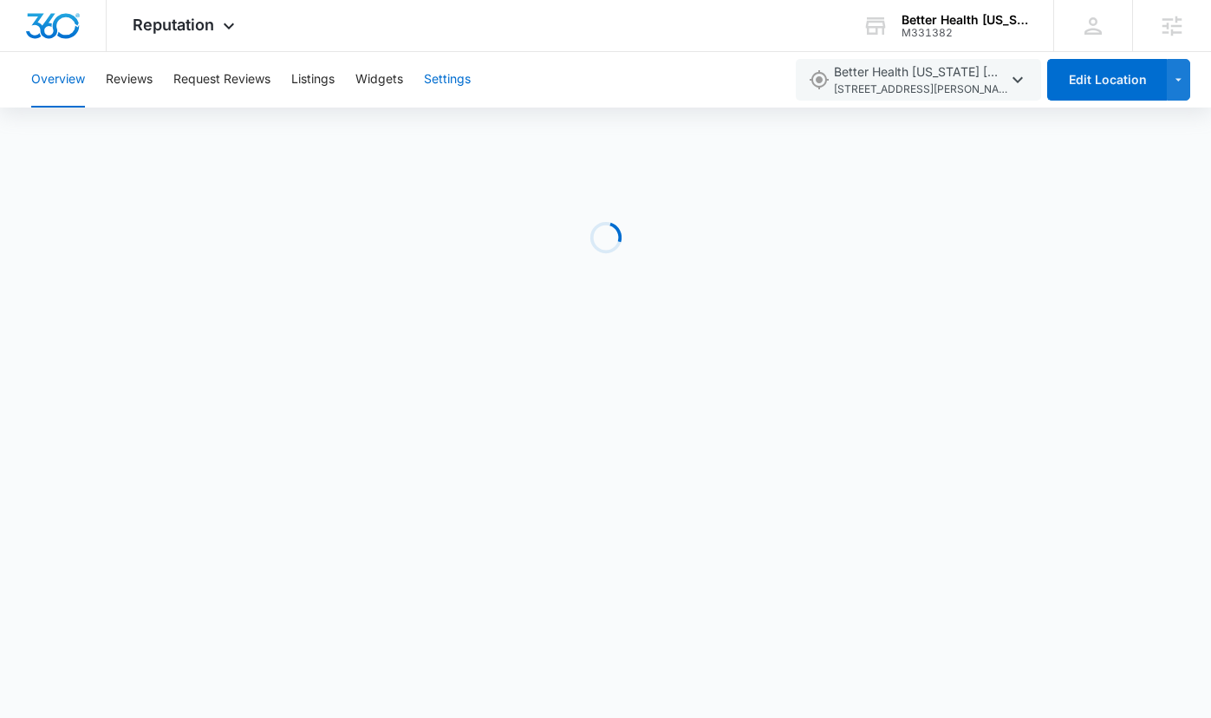
click at [464, 79] on button "Settings" at bounding box center [447, 79] width 47 height 55
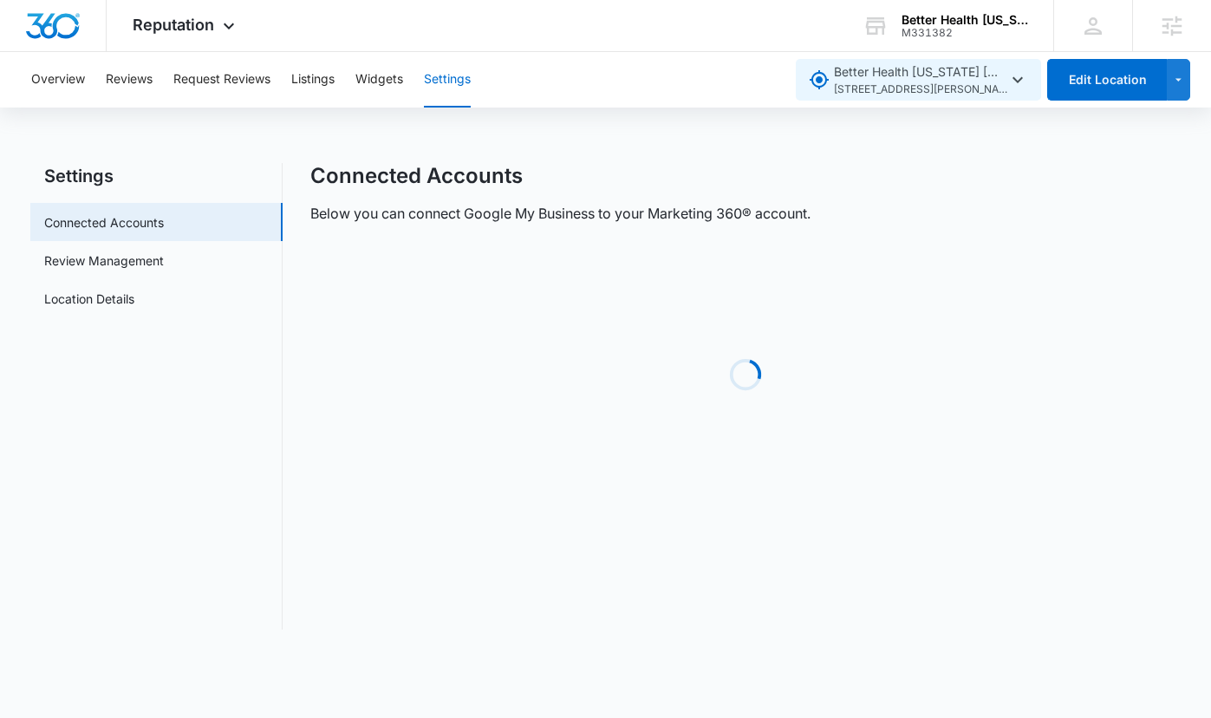
click at [886, 83] on span "8840 Old Seward Hwy E , Anchorage , AK" at bounding box center [920, 90] width 173 height 16
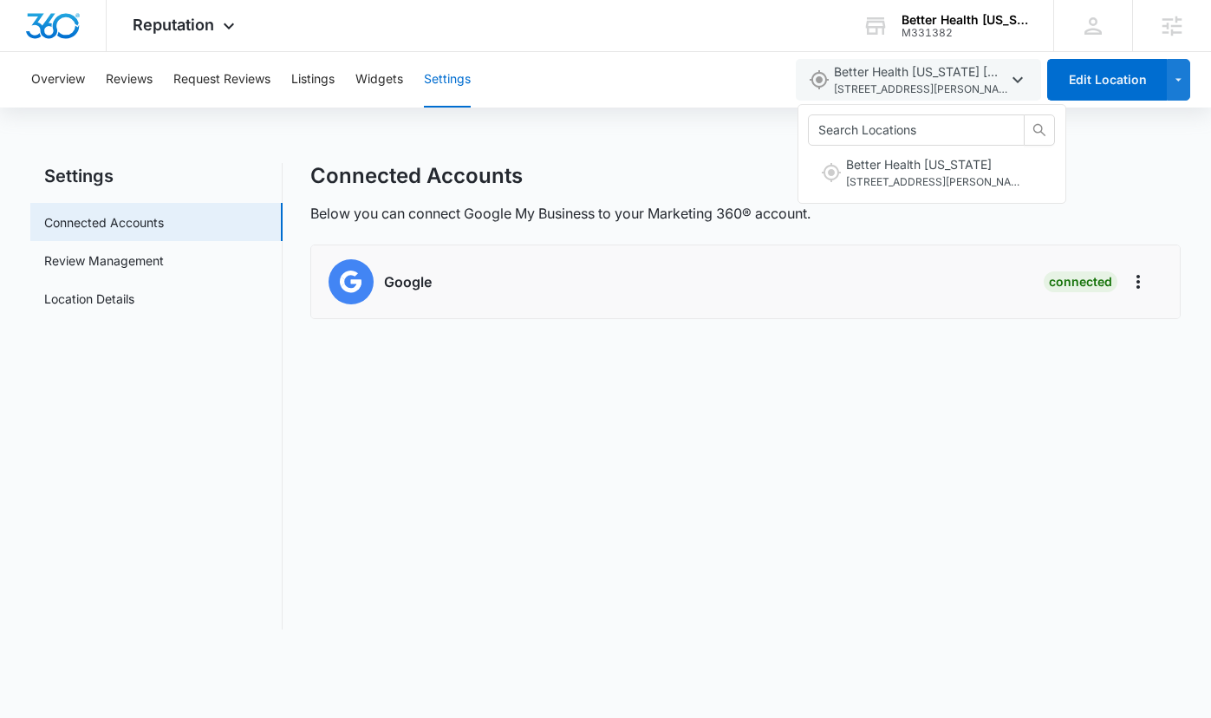
click at [545, 88] on div "Overview Reviews Request Reviews Listings Widgets Settings" at bounding box center [402, 79] width 763 height 55
click at [132, 297] on link "Location Details" at bounding box center [89, 299] width 90 height 18
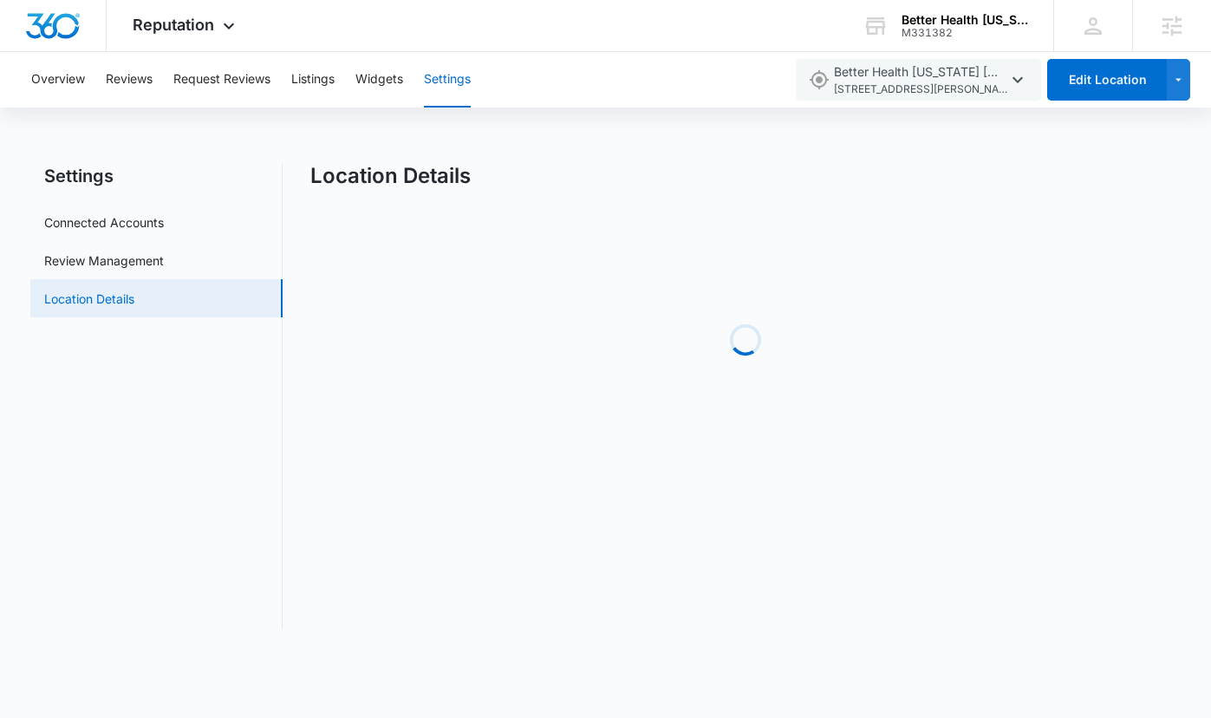
select select "Alaska"
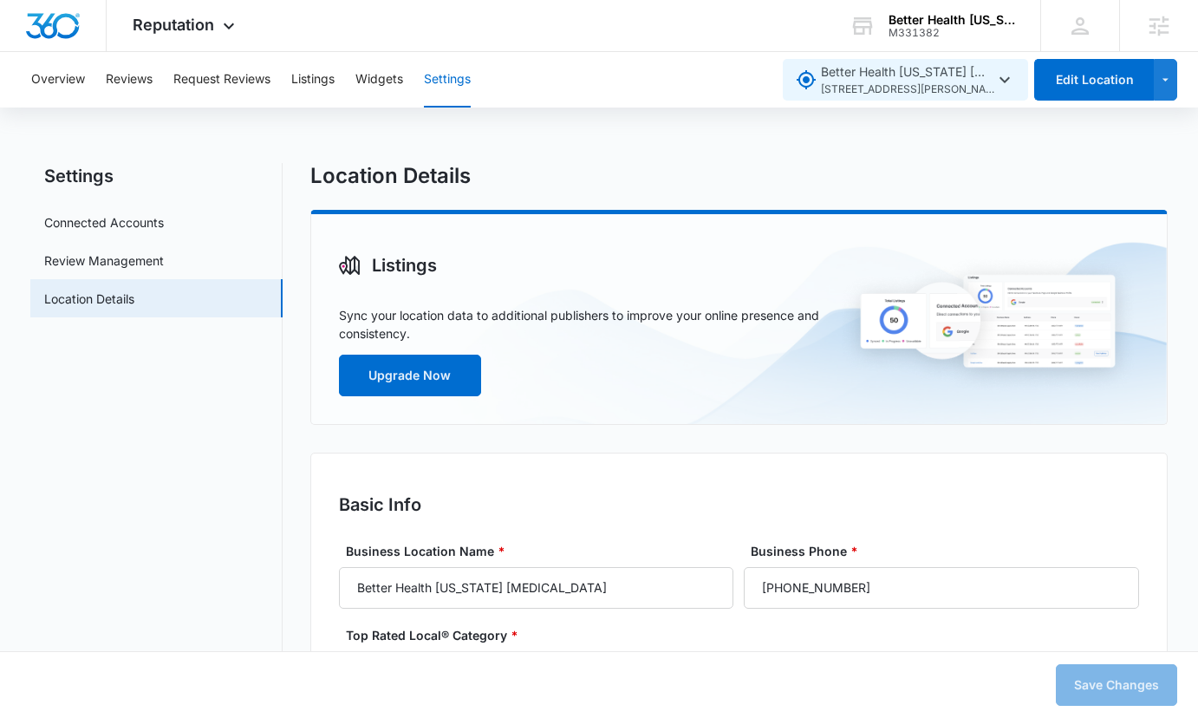
click at [924, 83] on span "8840 Old Seward Hwy E , Anchorage , AK" at bounding box center [907, 90] width 173 height 16
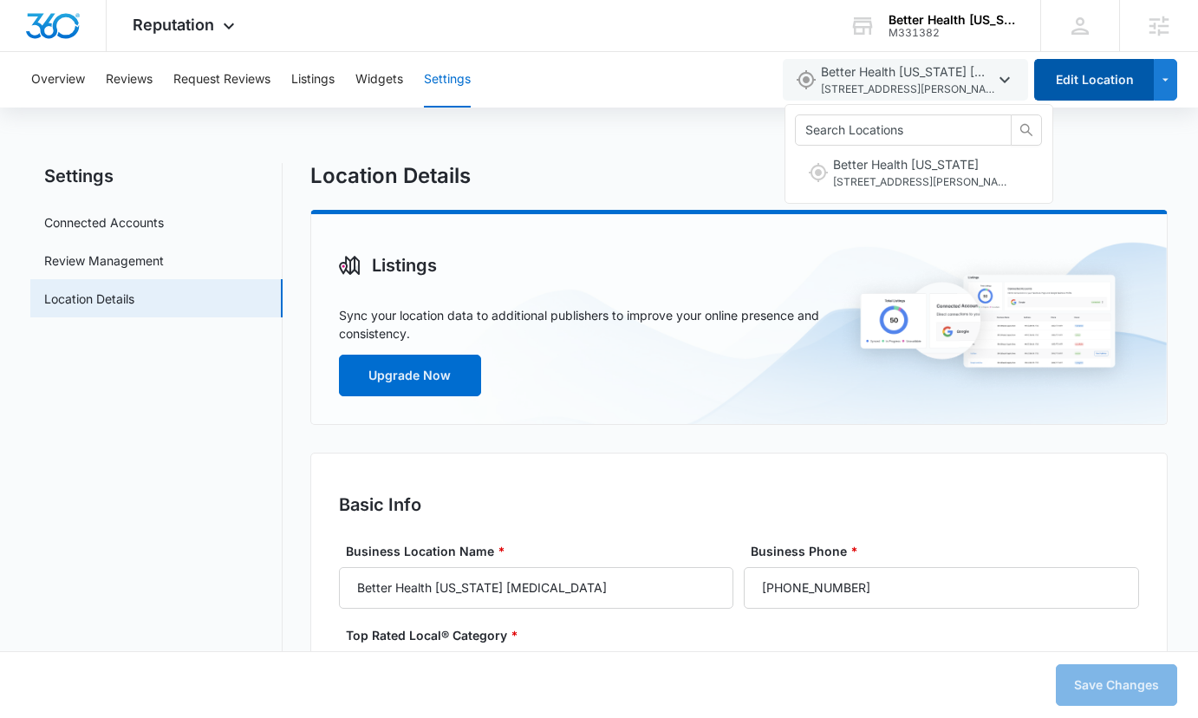
click at [1095, 78] on button "Edit Location" at bounding box center [1095, 80] width 120 height 42
type textarea "Better Health [US_STATE] [MEDICAL_DATA] offers comprehensive [MEDICAL_DATA] and…"
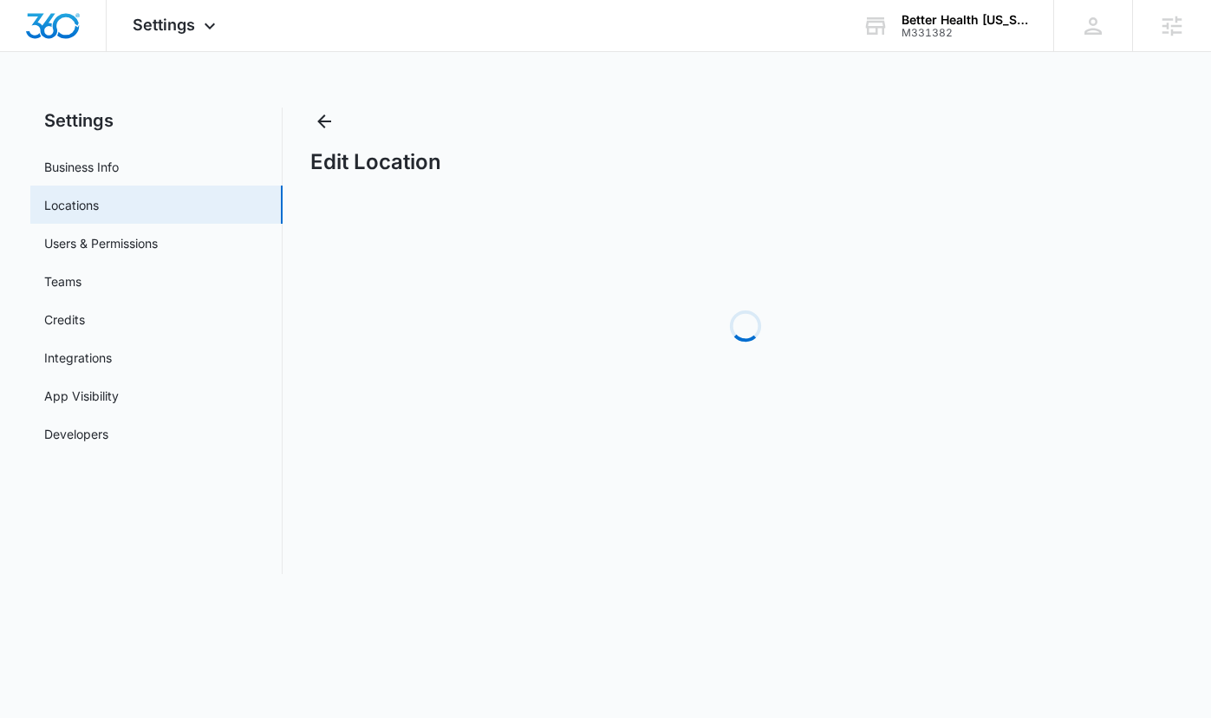
select select "[US_STATE]"
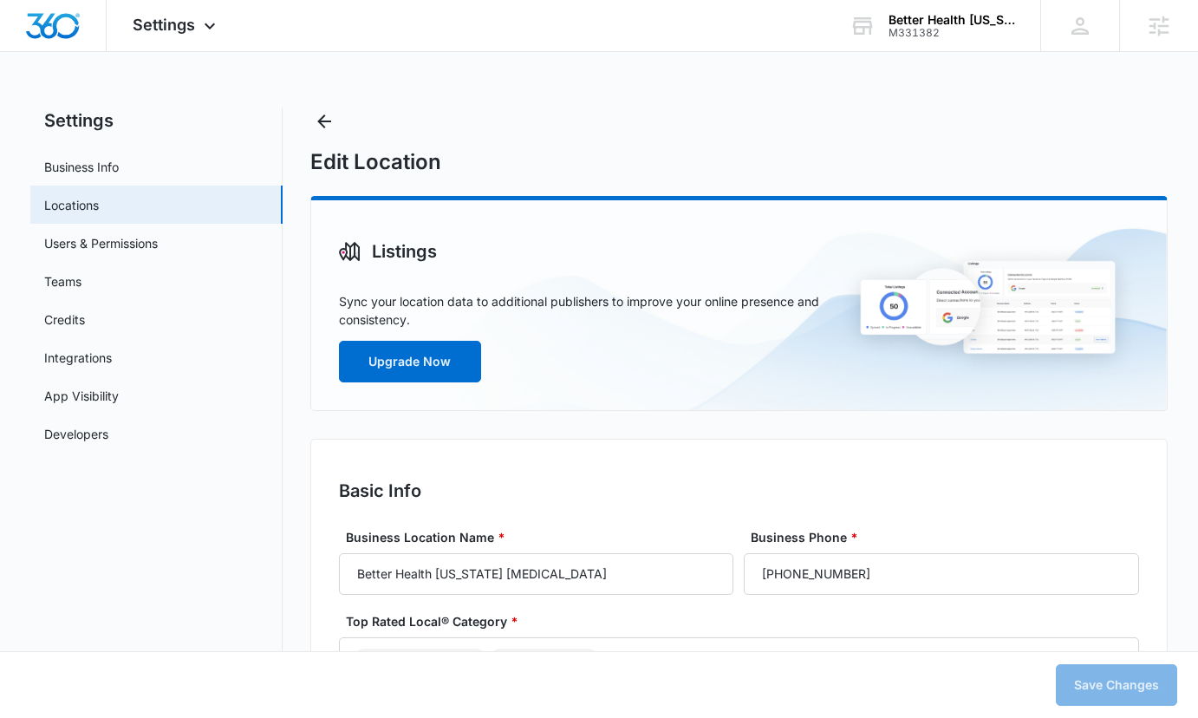
type textarea "Better Health [US_STATE] [MEDICAL_DATA] offers comprehensive [MEDICAL_DATA] and…"
click at [99, 203] on link "Locations" at bounding box center [71, 205] width 55 height 18
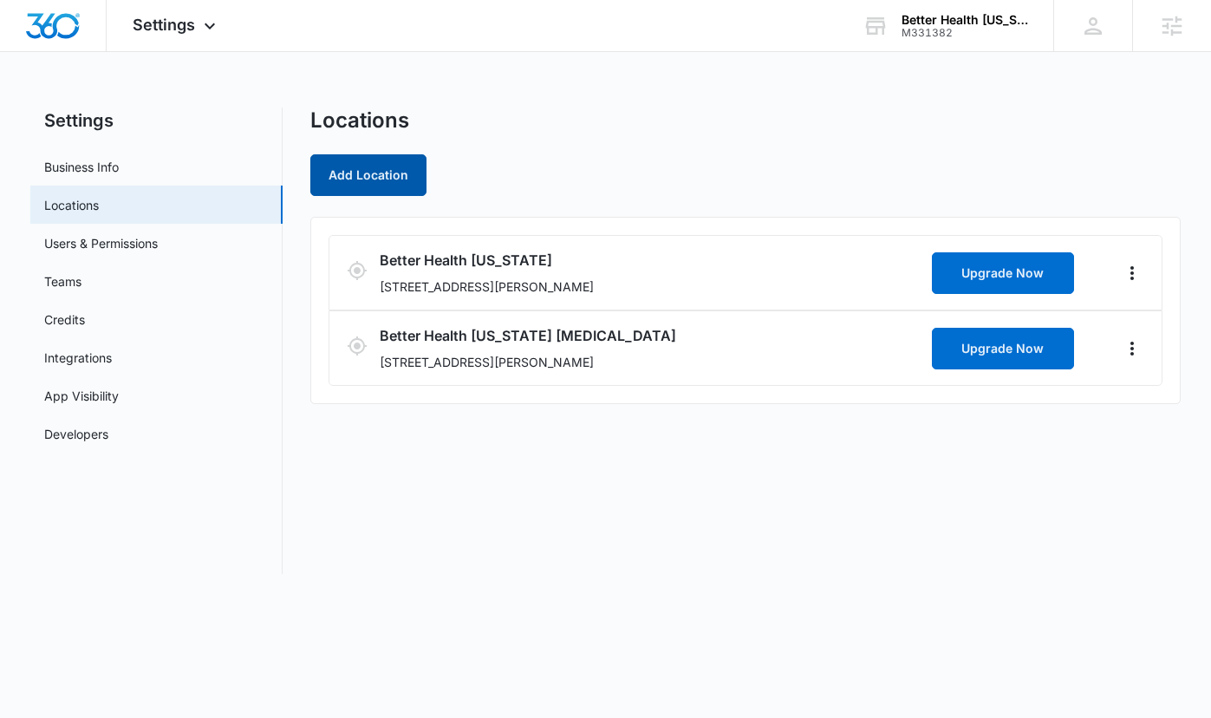
click at [359, 166] on button "Add Location" at bounding box center [368, 175] width 116 height 42
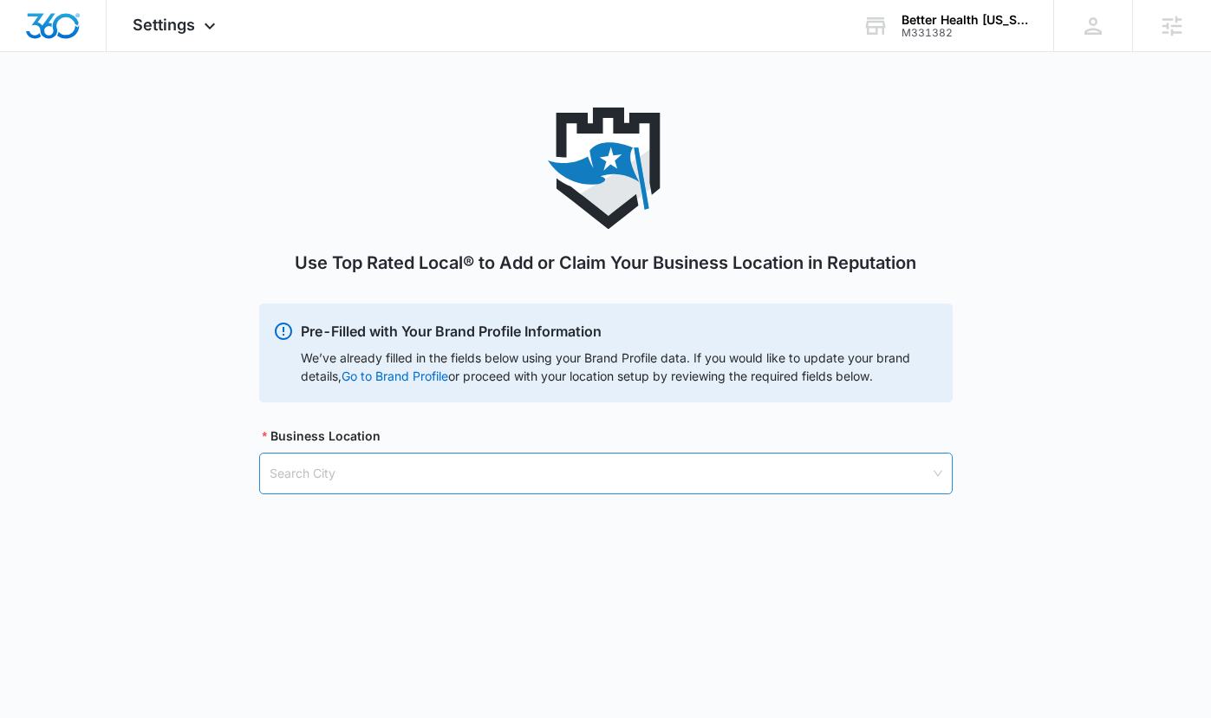
click at [332, 485] on input "search" at bounding box center [600, 474] width 661 height 40
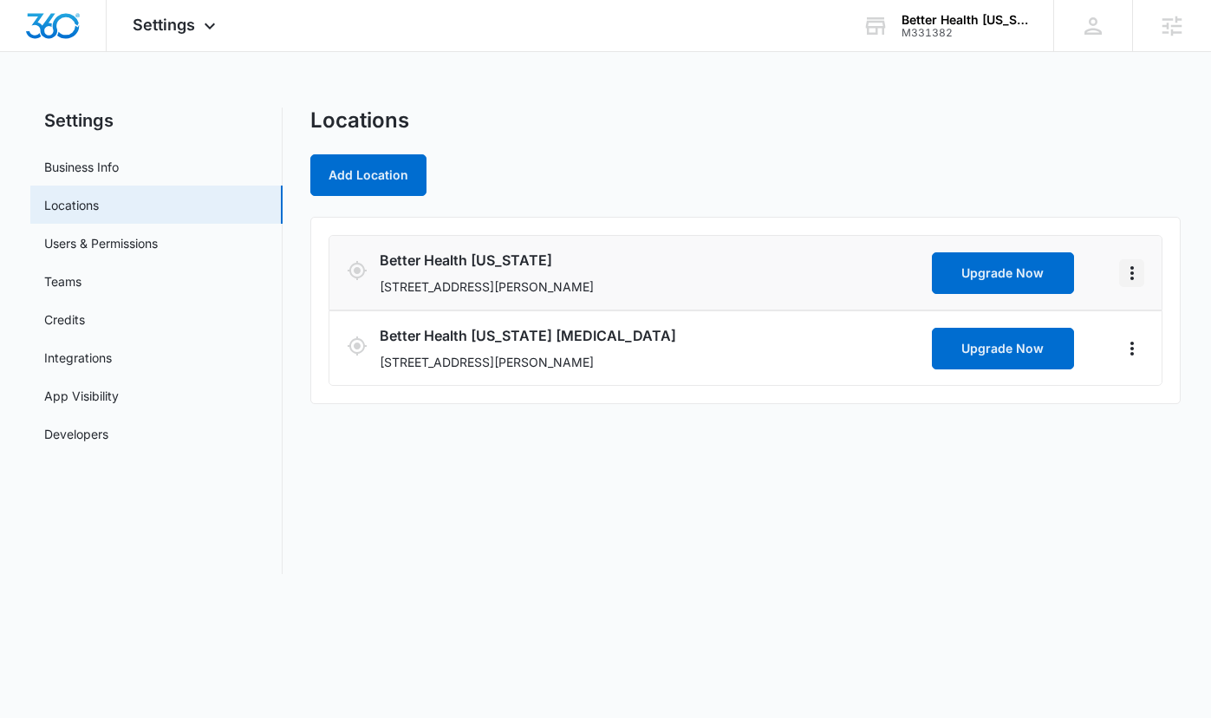
click at [1135, 275] on icon "Actions" at bounding box center [1132, 273] width 21 height 21
click at [1159, 314] on link "Edit" at bounding box center [1152, 321] width 22 height 15
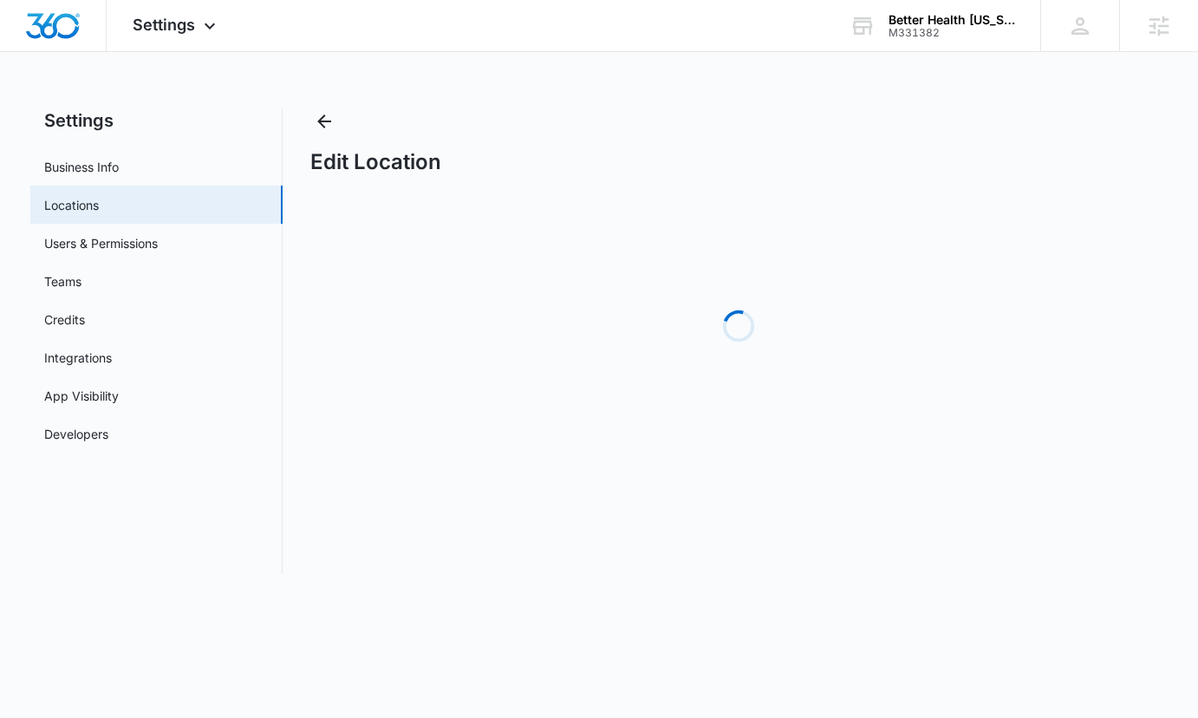
select select "[US_STATE]"
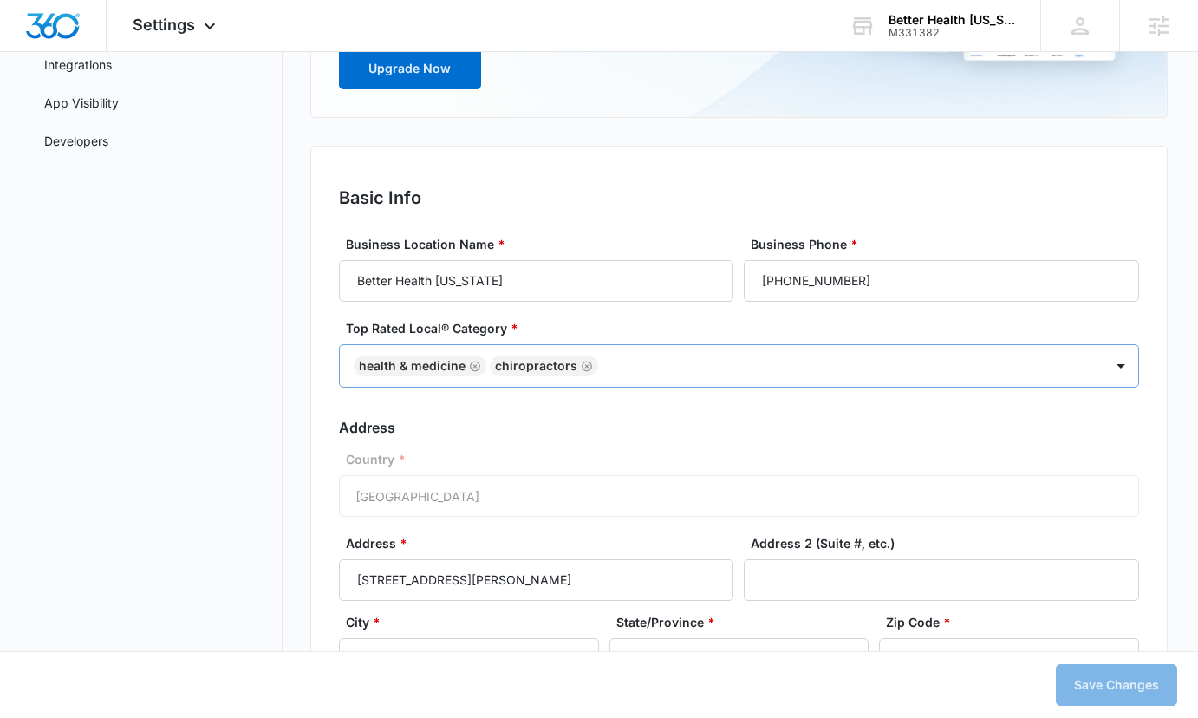
scroll to position [297, 0]
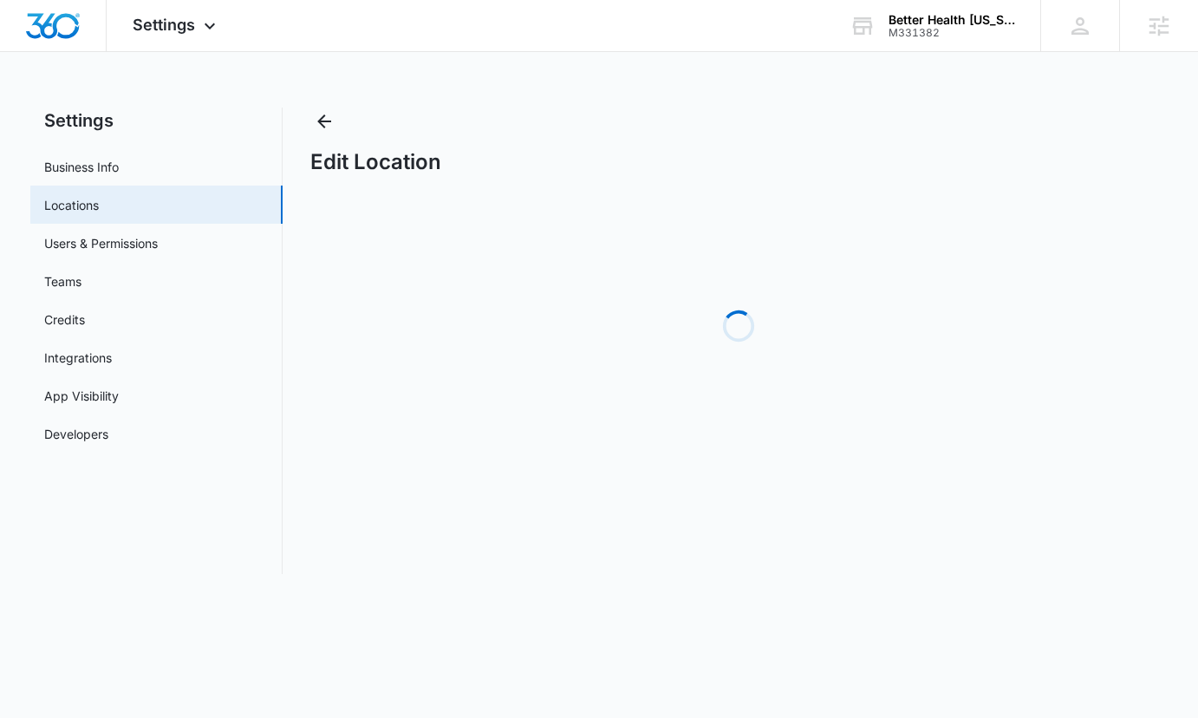
select select "Alaska"
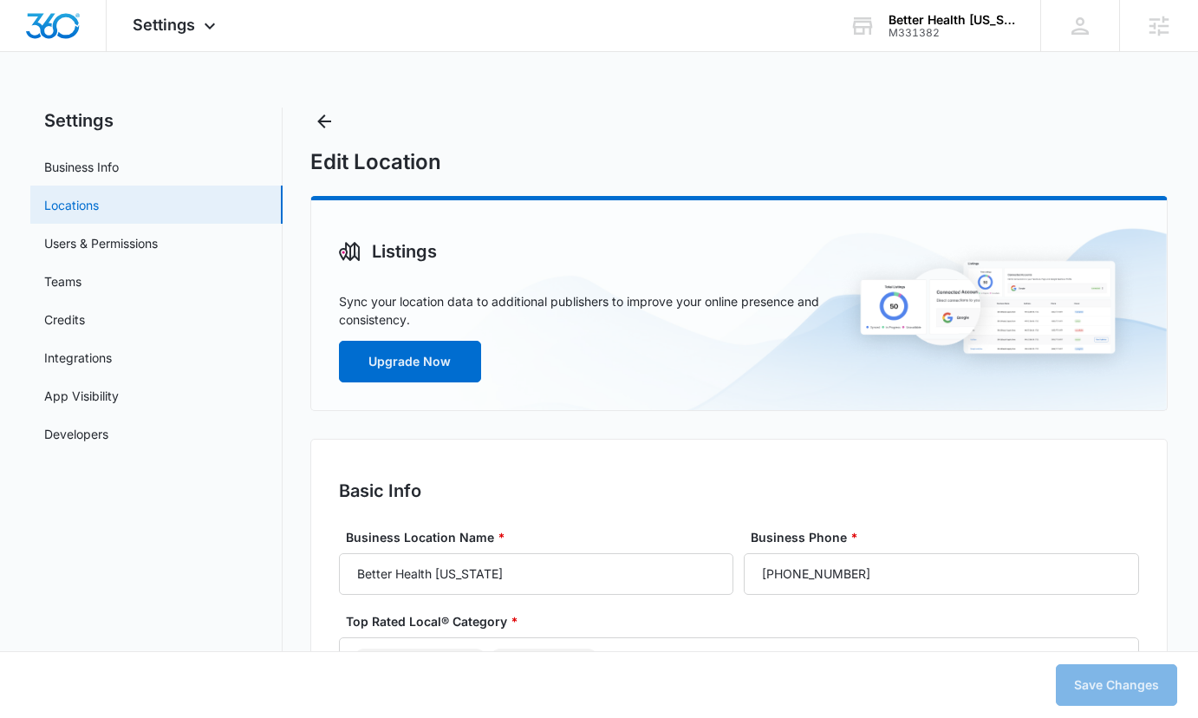
click at [76, 196] on link "Locations" at bounding box center [71, 205] width 55 height 18
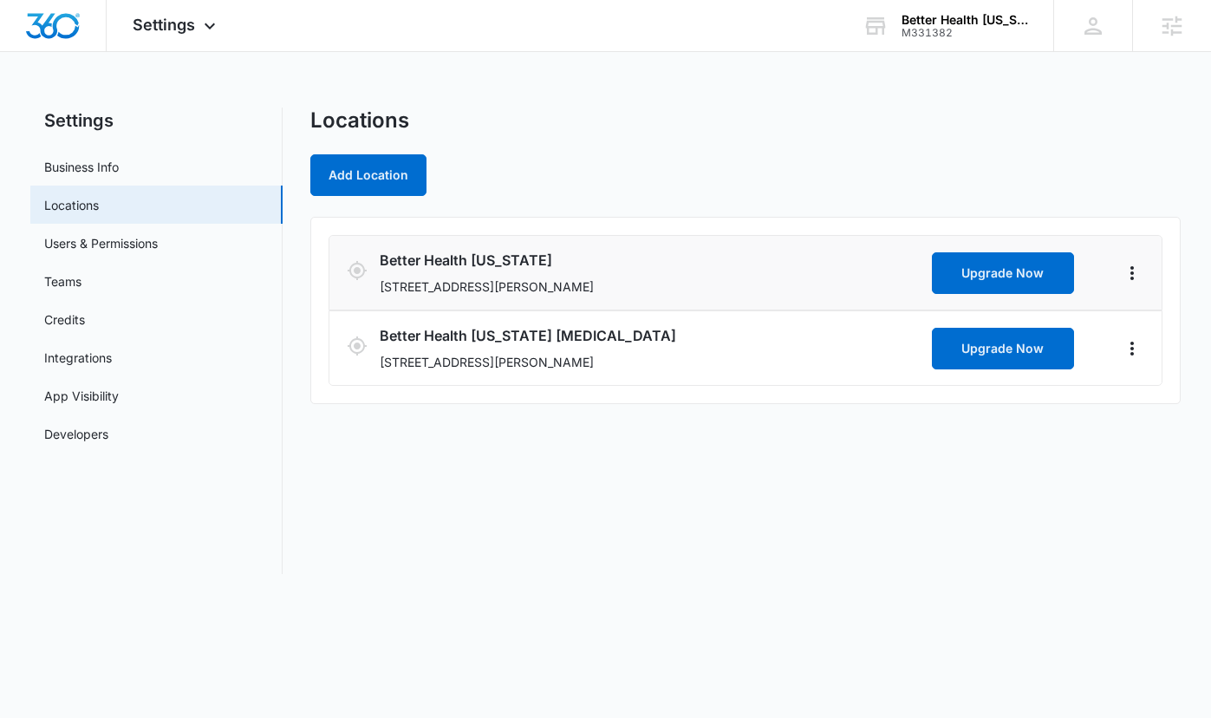
drag, startPoint x: 357, startPoint y: 343, endPoint x: 377, endPoint y: 268, distance: 78.0
click at [355, 274] on div "Better Health Alaska 725 Northway Dr, Anchorage, AK 99508 Upgrade Now Better He…" at bounding box center [746, 310] width 834 height 151
click at [1131, 347] on icon "Actions" at bounding box center [1132, 349] width 3 height 14
click at [1159, 401] on link "Edit" at bounding box center [1152, 396] width 22 height 15
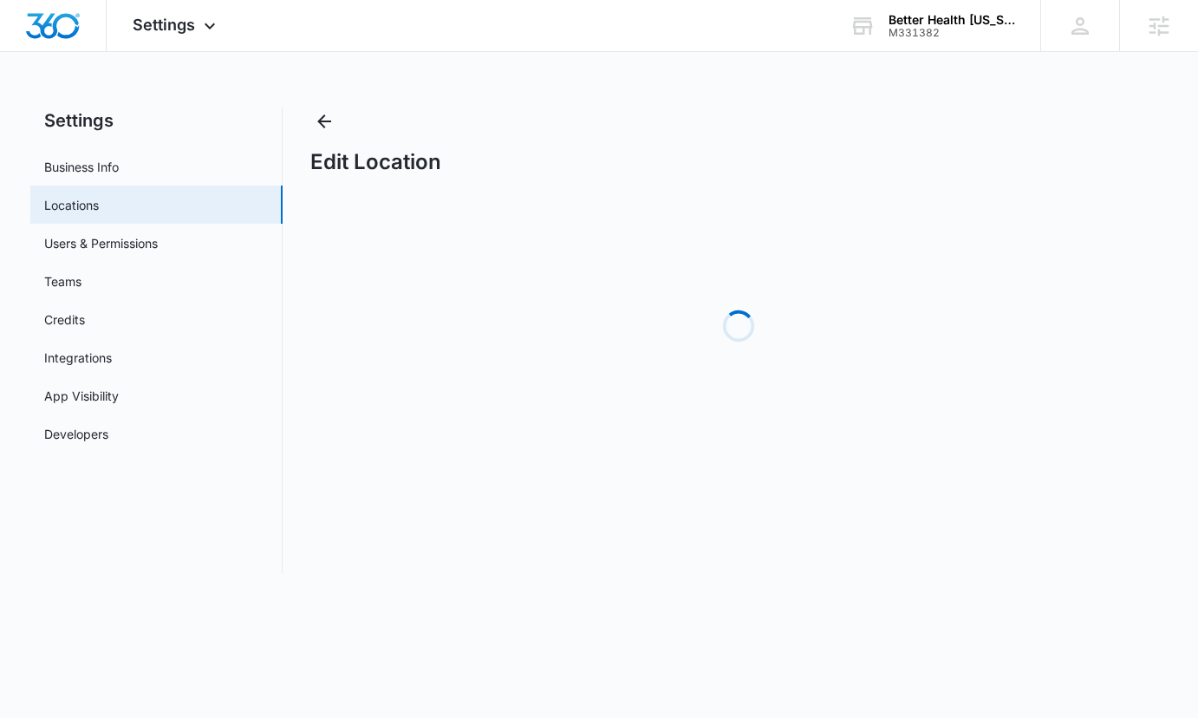
select select "Alaska"
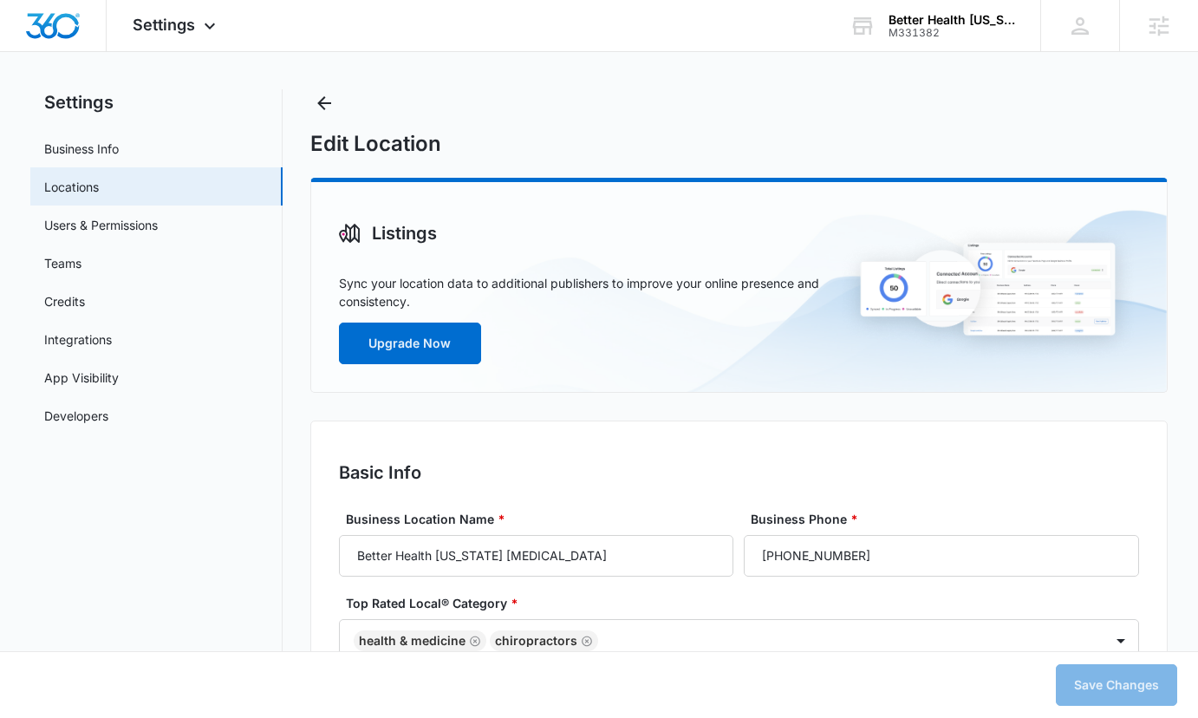
type textarea "Better Health Alaska Chiropractic offers comprehensive chiropractic and physica…"
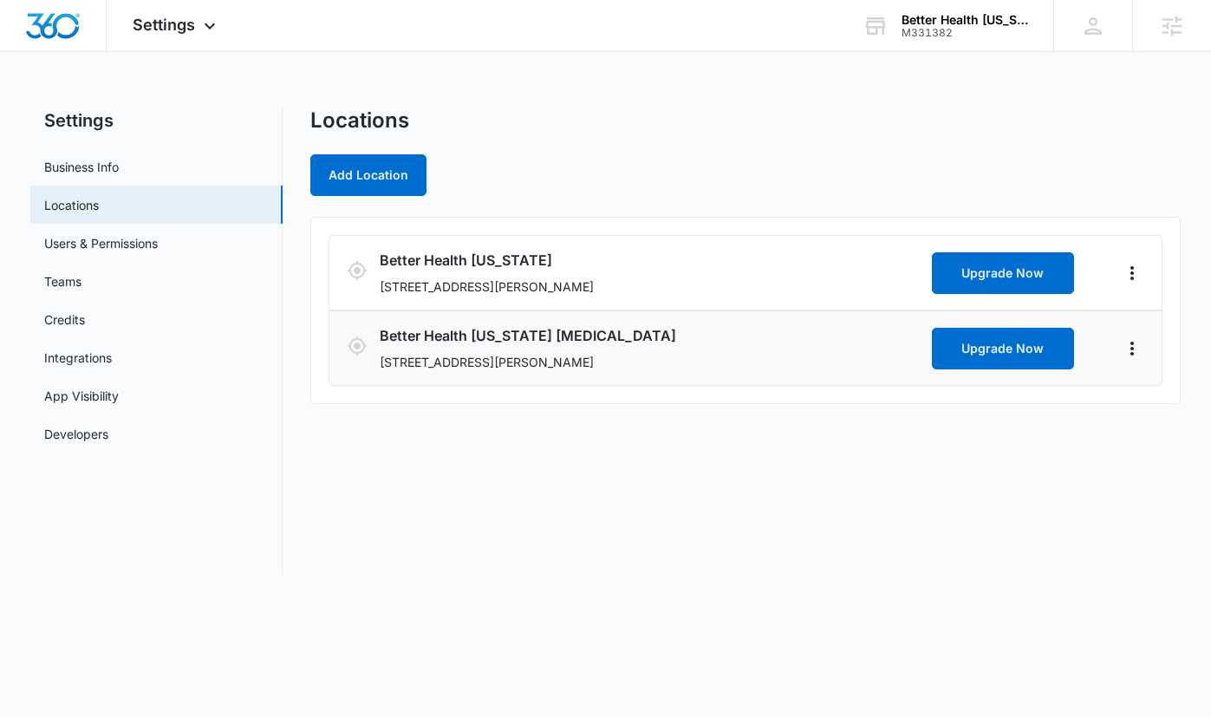
drag, startPoint x: 351, startPoint y: 272, endPoint x: 353, endPoint y: 361, distance: 88.5
click at [348, 406] on div "Locations Add Location Better Health [US_STATE] [STREET_ADDRESS][PERSON_NAME] U…" at bounding box center [745, 341] width 871 height 467
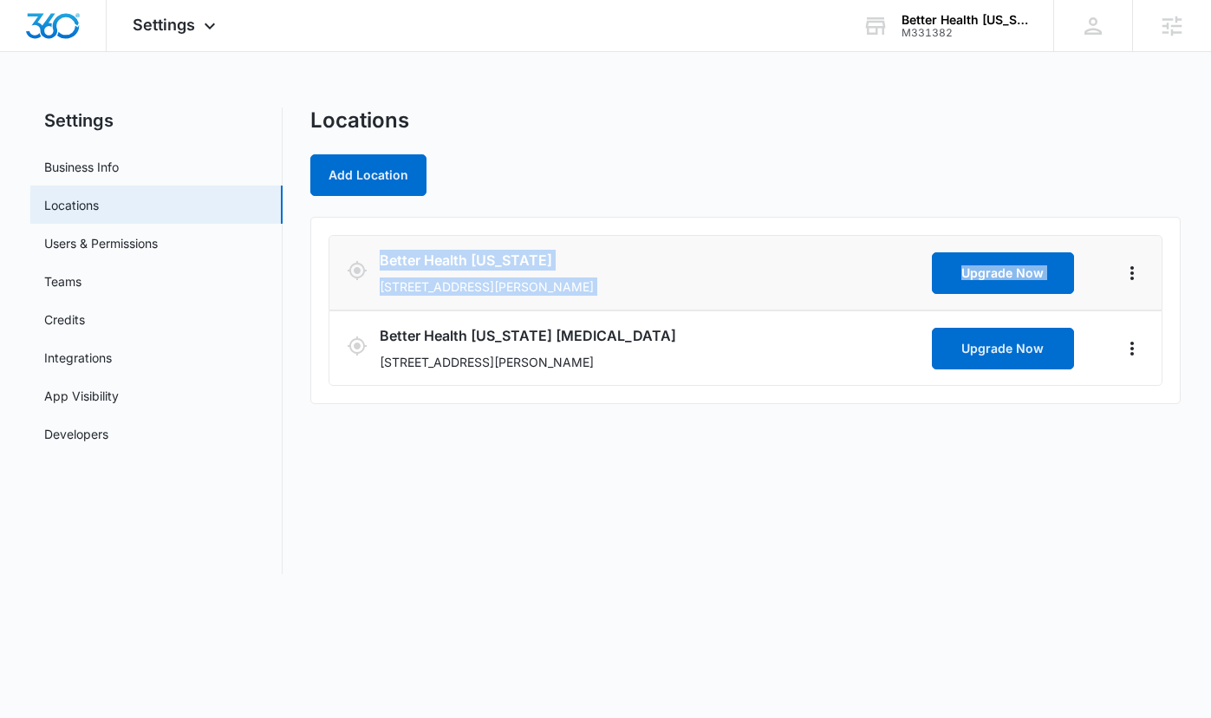
drag, startPoint x: 351, startPoint y: 334, endPoint x: 348, endPoint y: 240, distance: 93.7
click at [348, 240] on div "Better Health [US_STATE] [STREET_ADDRESS][PERSON_NAME] Upgrade Now Better Healt…" at bounding box center [746, 310] width 834 height 151
click at [382, 314] on li "Better Health Alaska Chiropractic 8840 Old Seward Hwy E, Anchorage, AK 99515 Up…" at bounding box center [746, 347] width 834 height 75
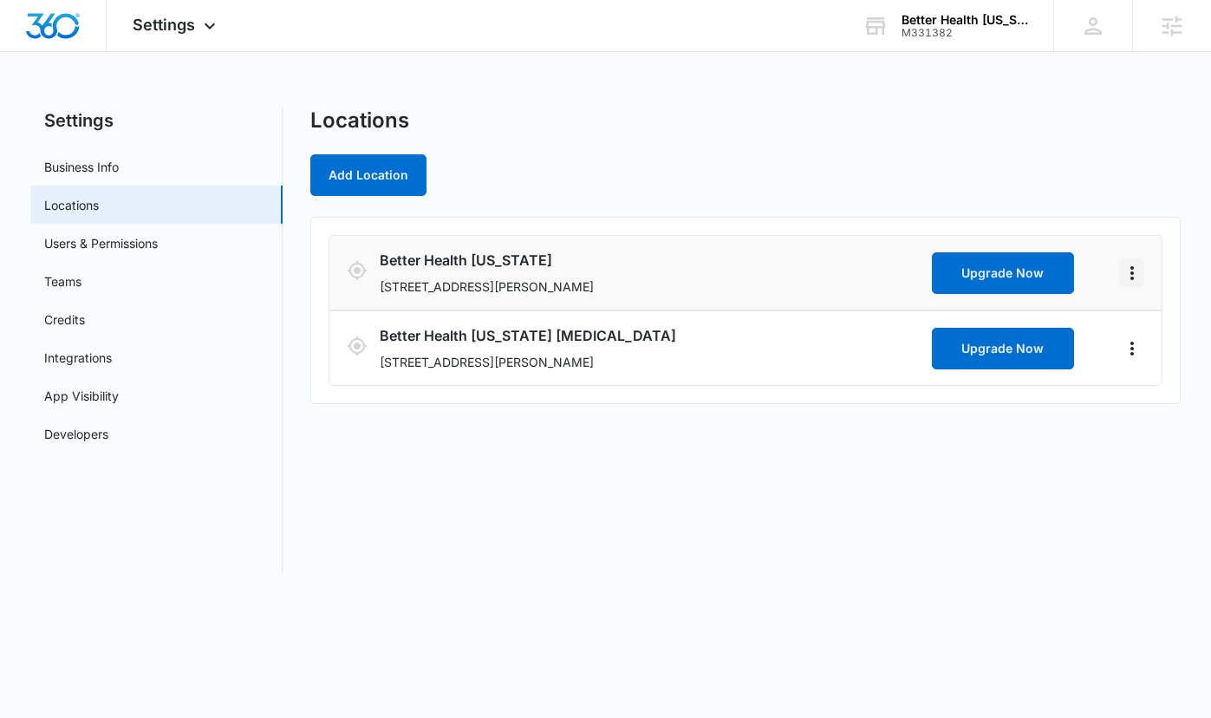
click at [1127, 280] on icon "Actions" at bounding box center [1132, 273] width 21 height 21
click at [1029, 214] on div "Locations Add Location Better Health Alaska 725 Northway Dr, Anchorage, AK 9950…" at bounding box center [745, 341] width 871 height 467
click at [1146, 271] on li "Better Health Alaska 725 Northway Dr, Anchorage, AK 99508 Upgrade Now" at bounding box center [746, 272] width 834 height 75
click at [1133, 274] on icon "Actions" at bounding box center [1132, 273] width 21 height 21
click at [931, 170] on div "Add Location" at bounding box center [745, 175] width 871 height 42
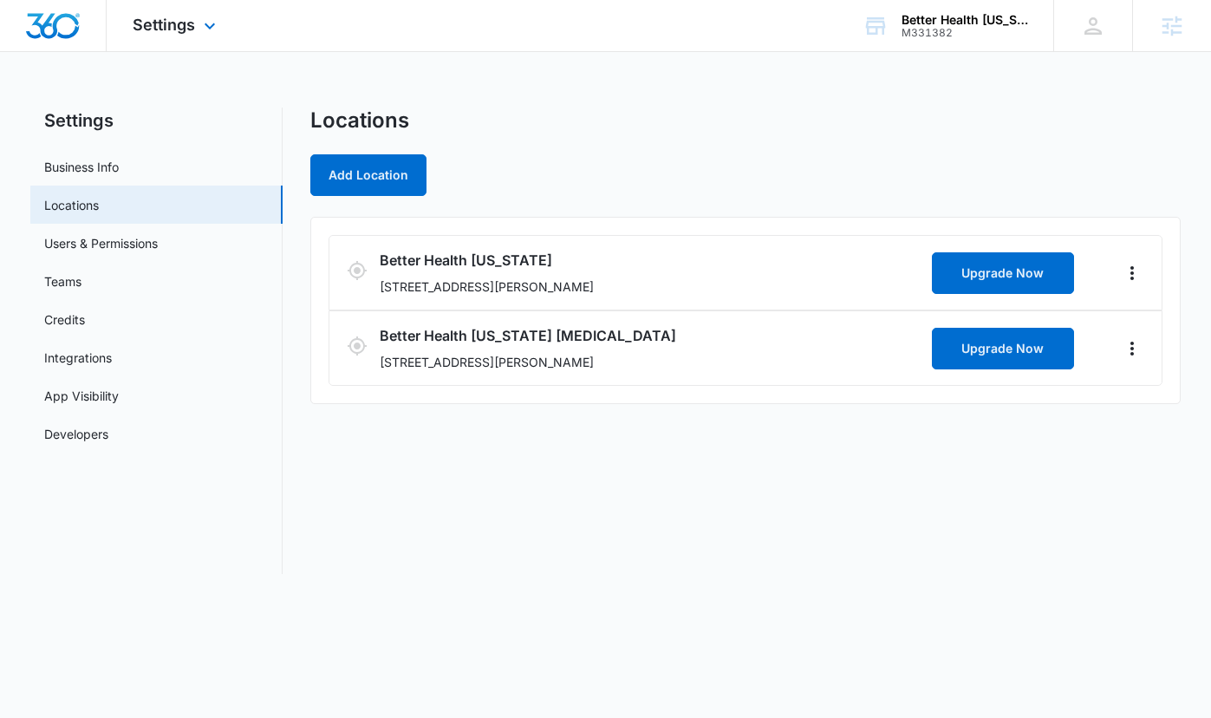
click at [54, 26] on img "Dashboard" at bounding box center [52, 26] width 55 height 26
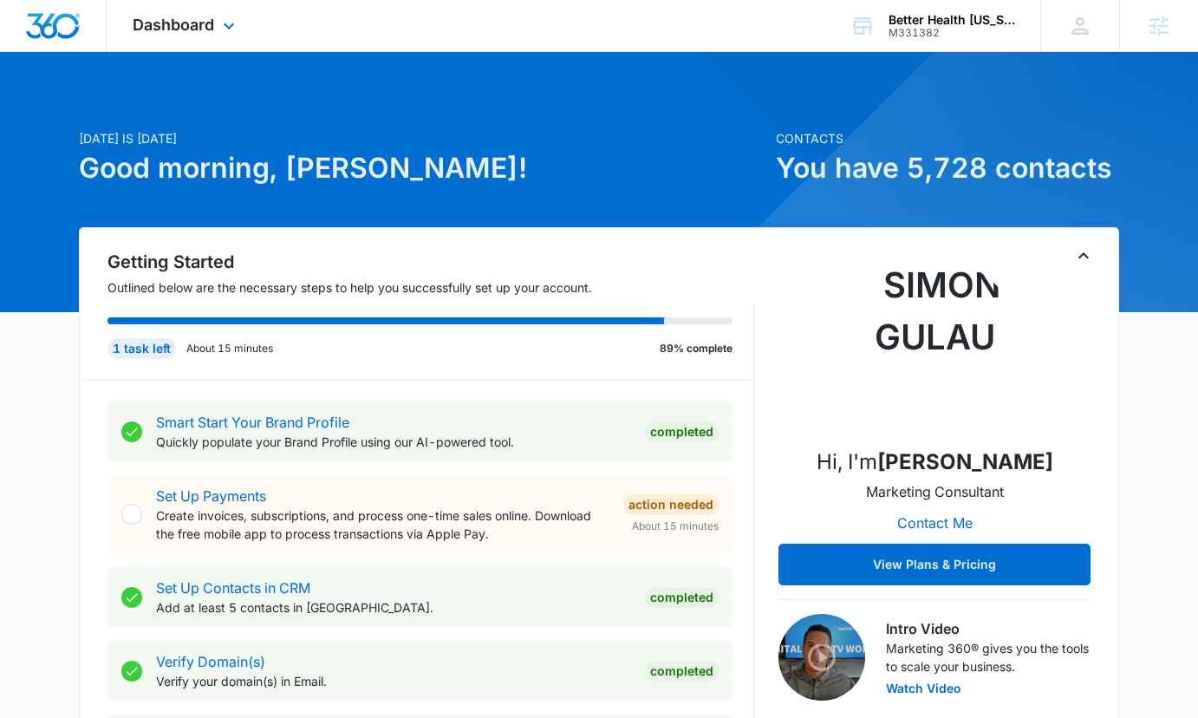
scroll to position [3, 0]
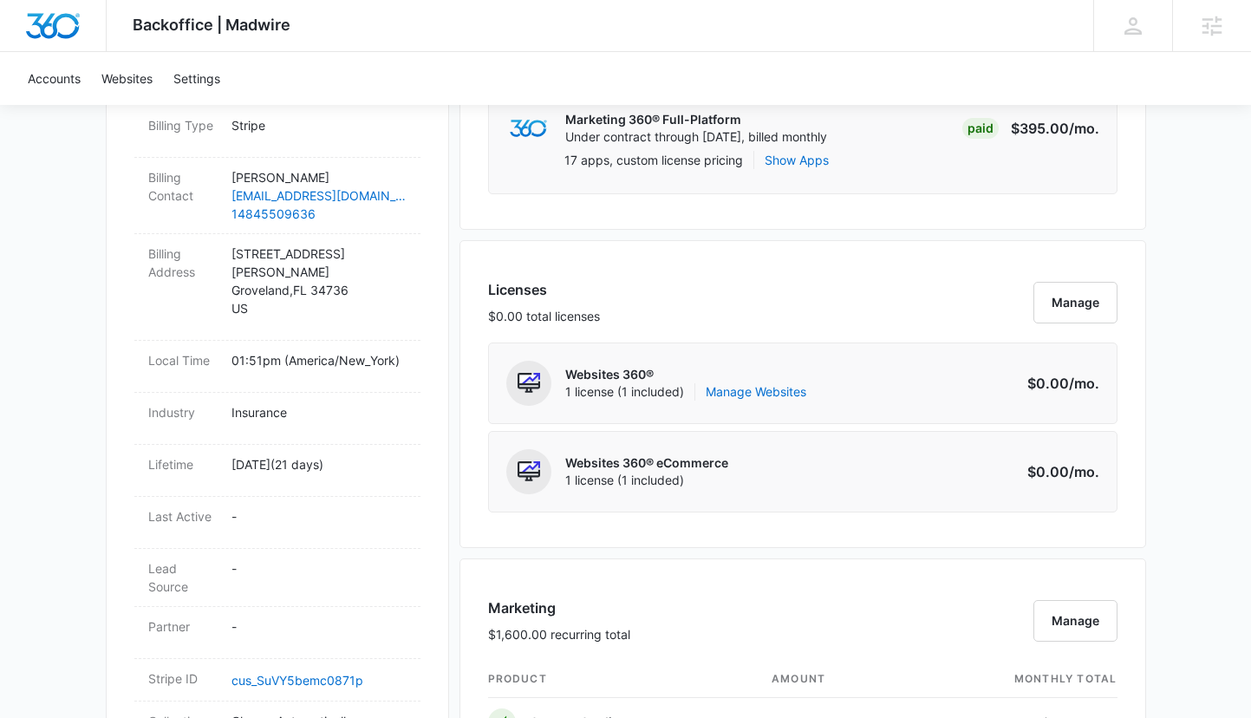
scroll to position [912, 0]
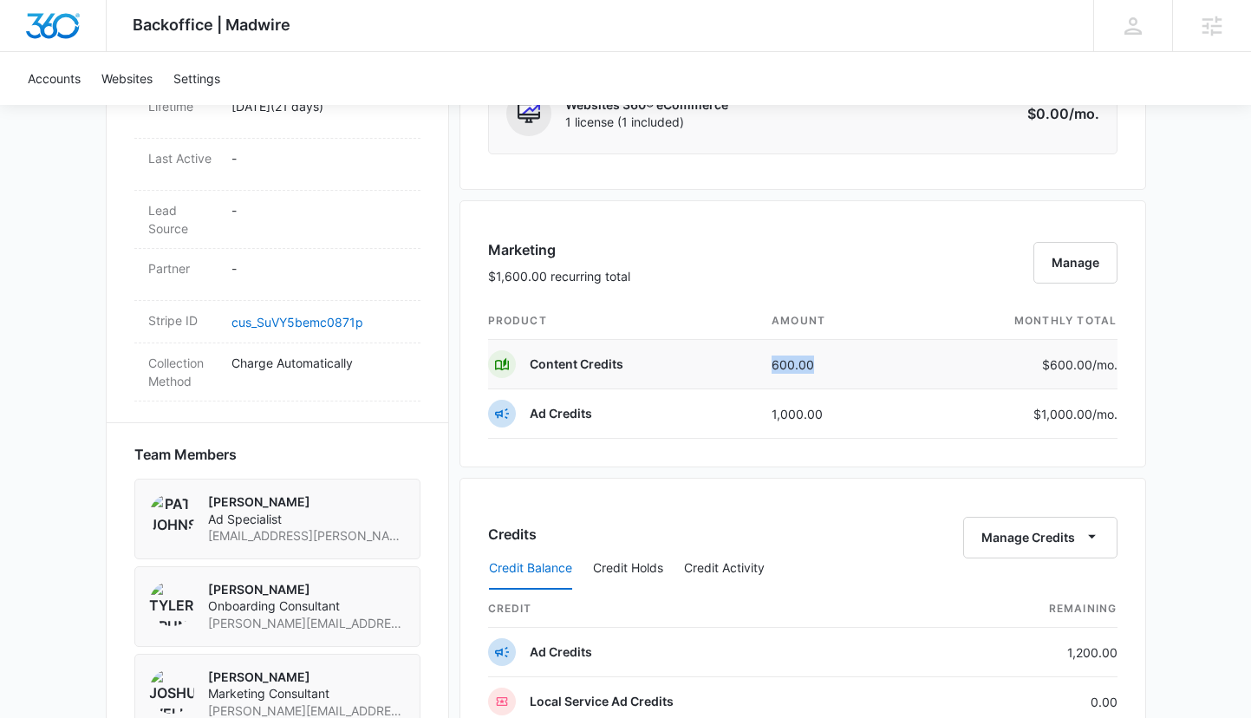
drag, startPoint x: 774, startPoint y: 368, endPoint x: 812, endPoint y: 369, distance: 37.3
click at [812, 369] on td "600.00" at bounding box center [832, 364] width 148 height 49
drag, startPoint x: 816, startPoint y: 367, endPoint x: 522, endPoint y: 365, distance: 294.0
click at [522, 365] on tr "Content Credits 600.00 $600.00 /mo." at bounding box center [803, 364] width 630 height 49
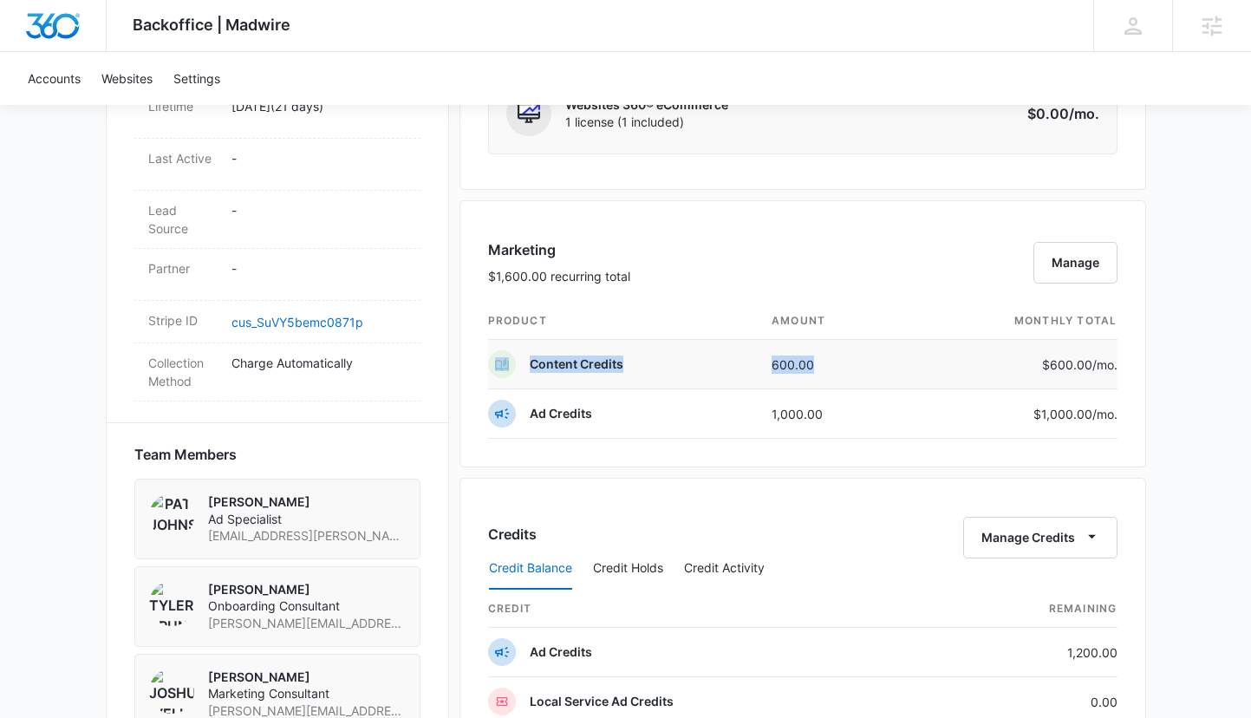
click at [525, 363] on div "Content Credits" at bounding box center [555, 364] width 135 height 28
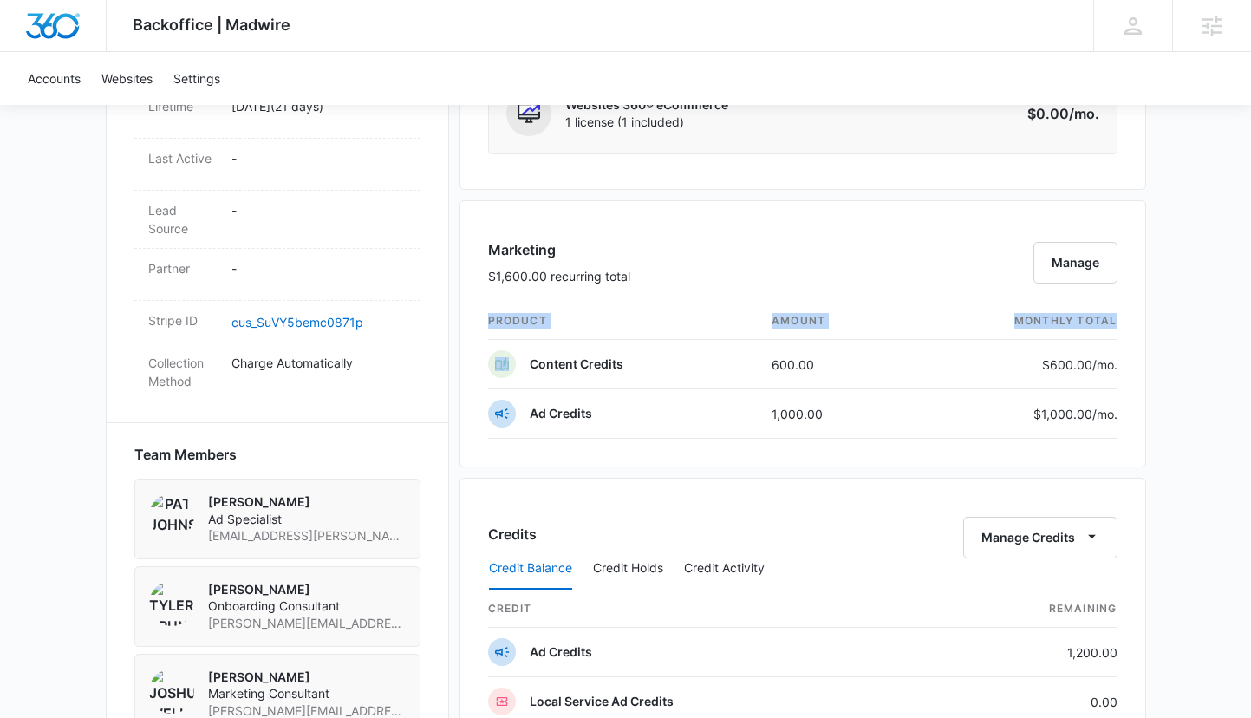
drag, startPoint x: 524, startPoint y: 363, endPoint x: 1123, endPoint y: 366, distance: 599.2
click at [1123, 366] on div "Marketing $1,600.00 recurring total Manage product amount monthly total Content…" at bounding box center [803, 333] width 687 height 267
drag, startPoint x: 730, startPoint y: 410, endPoint x: 825, endPoint y: 413, distance: 94.6
click at [825, 413] on tr "Ad Credits 1,000.00 $1,000.00 /mo." at bounding box center [803, 413] width 630 height 49
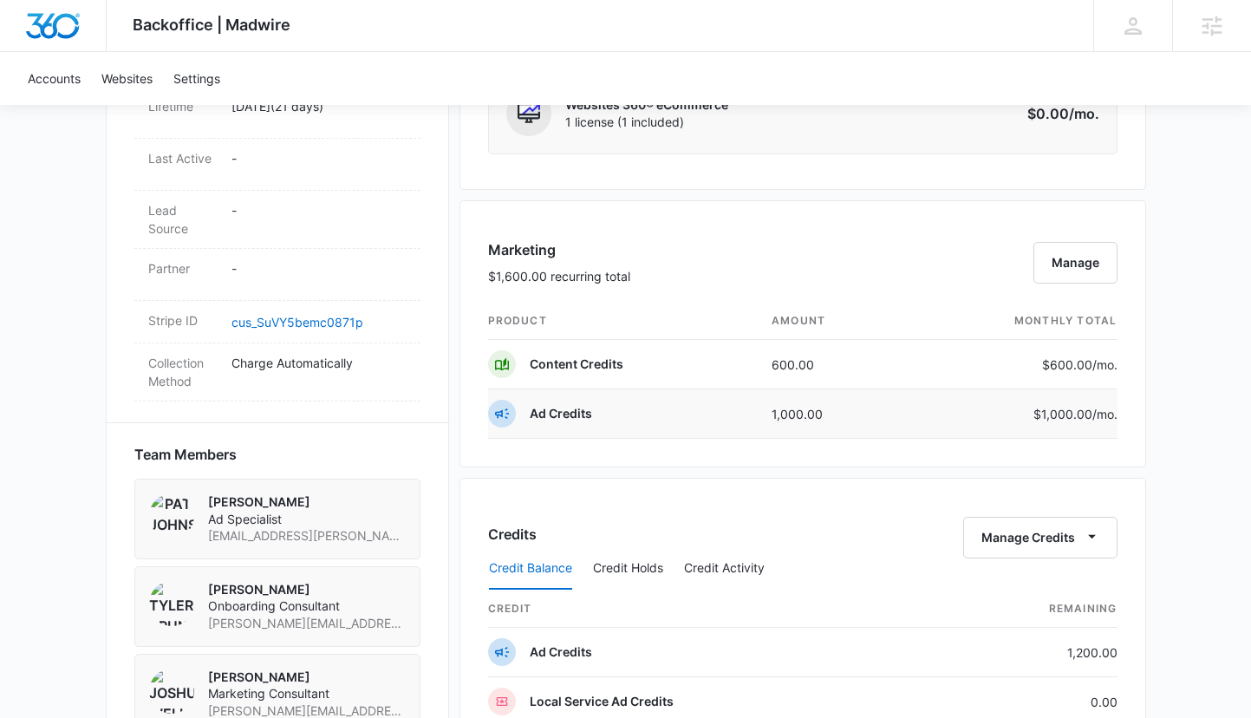
click at [825, 414] on td "1,000.00" at bounding box center [832, 413] width 148 height 49
drag, startPoint x: 824, startPoint y: 414, endPoint x: 769, endPoint y: 412, distance: 54.7
click at [769, 412] on td "1,000.00" at bounding box center [832, 413] width 148 height 49
drag, startPoint x: 763, startPoint y: 414, endPoint x: 843, endPoint y: 414, distance: 79.8
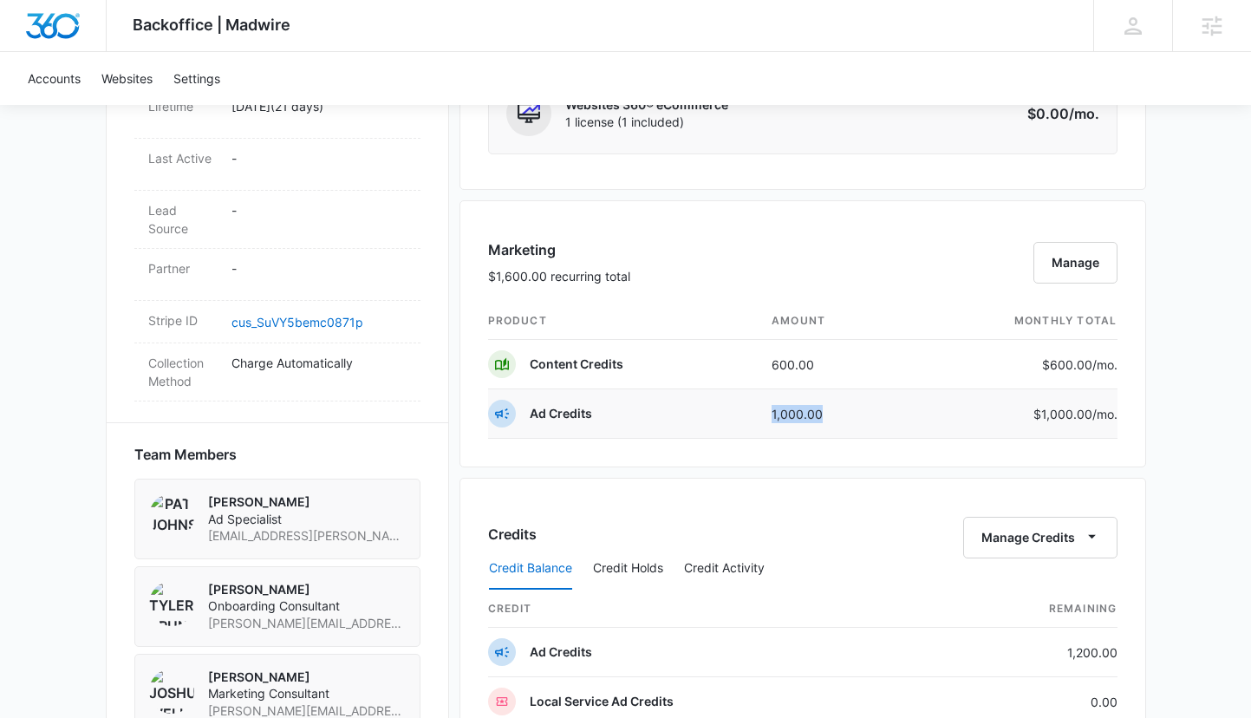
click at [843, 414] on td "1,000.00" at bounding box center [832, 413] width 148 height 49
click at [842, 415] on td "1,000.00" at bounding box center [832, 413] width 148 height 49
drag, startPoint x: 832, startPoint y: 414, endPoint x: 756, endPoint y: 412, distance: 75.5
click at [756, 412] on tr "Ad Credits 1,000.00 $1,000.00 /mo." at bounding box center [803, 413] width 630 height 49
click at [756, 412] on td "Ad Credits" at bounding box center [623, 413] width 271 height 49
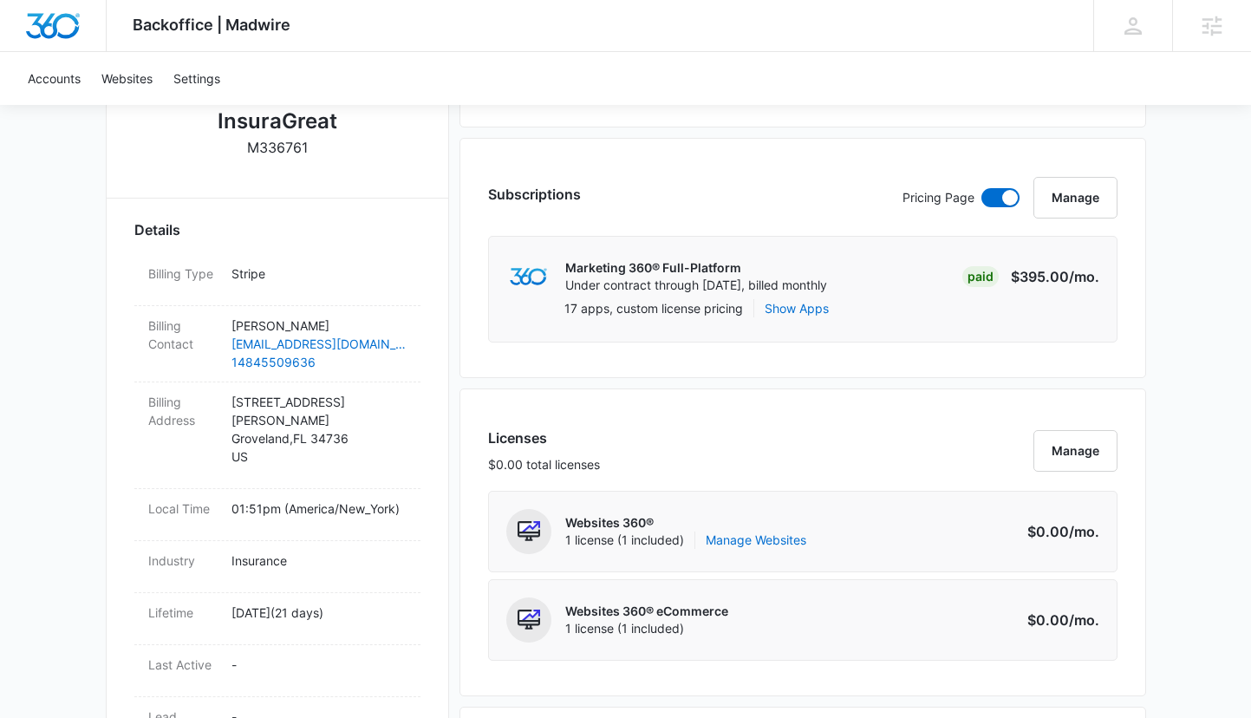
scroll to position [0, 0]
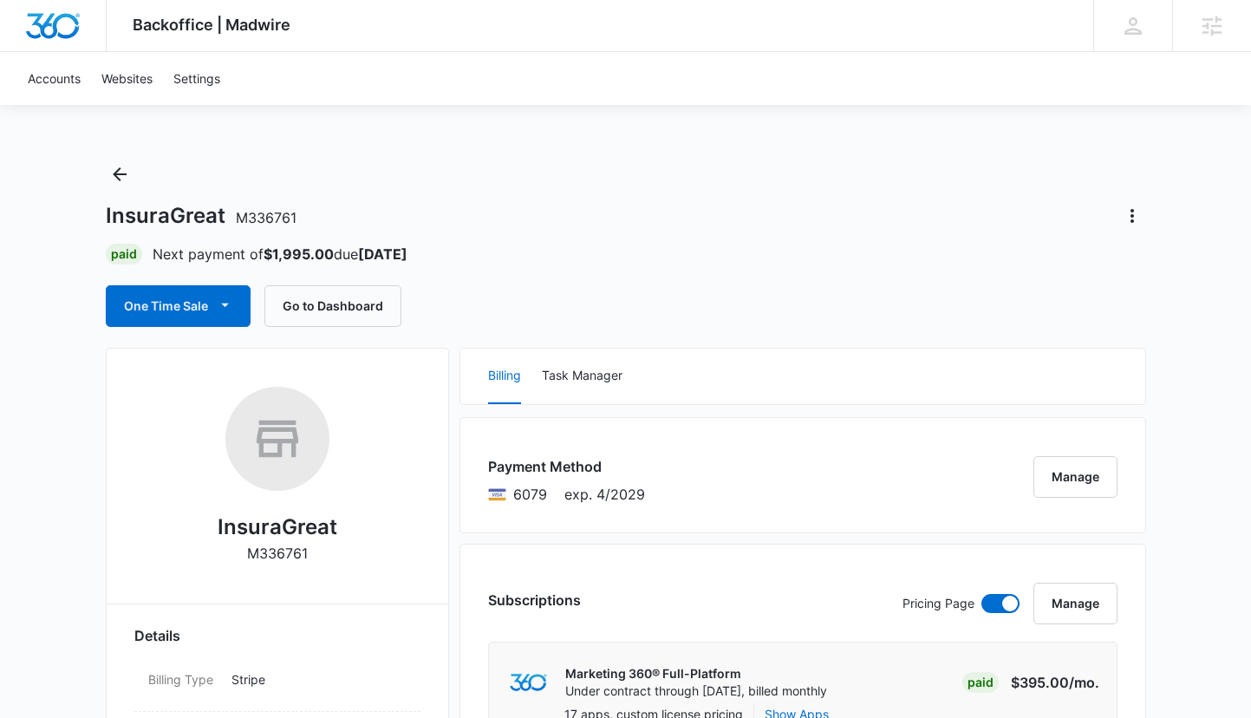
click at [618, 232] on div "InsuraGreat M336761 Paid Next payment of $1,995.00 due Sep 21 One Time Sale Go …" at bounding box center [626, 243] width 1041 height 166
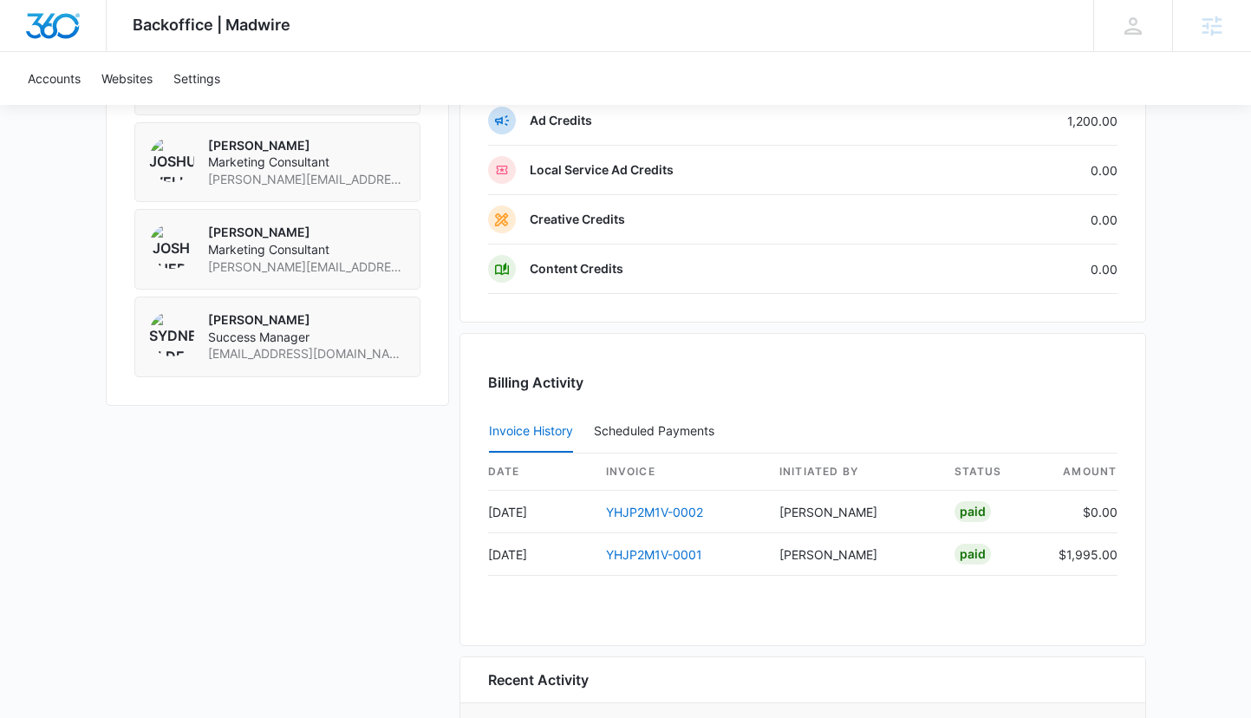
scroll to position [1445, 0]
